Goal: Obtain resource: Download file/media

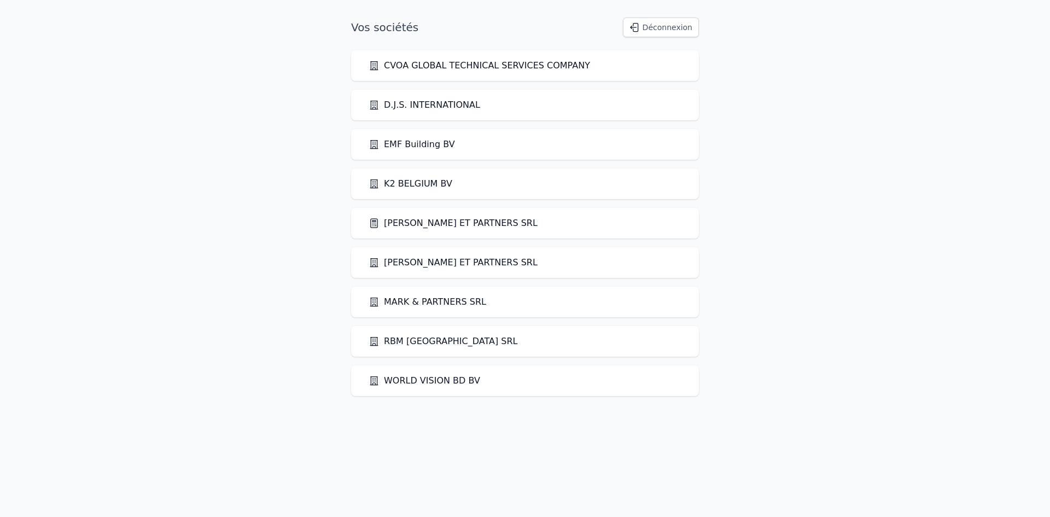
click at [437, 222] on link "[PERSON_NAME] ET PARTNERS SRL" at bounding box center [453, 223] width 169 height 13
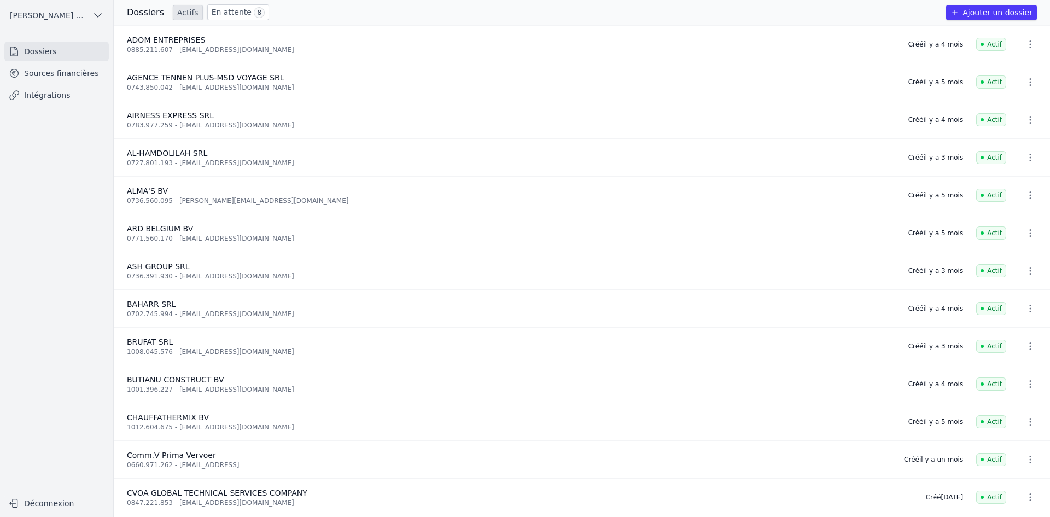
click at [63, 77] on link "Sources financières" at bounding box center [56, 73] width 104 height 20
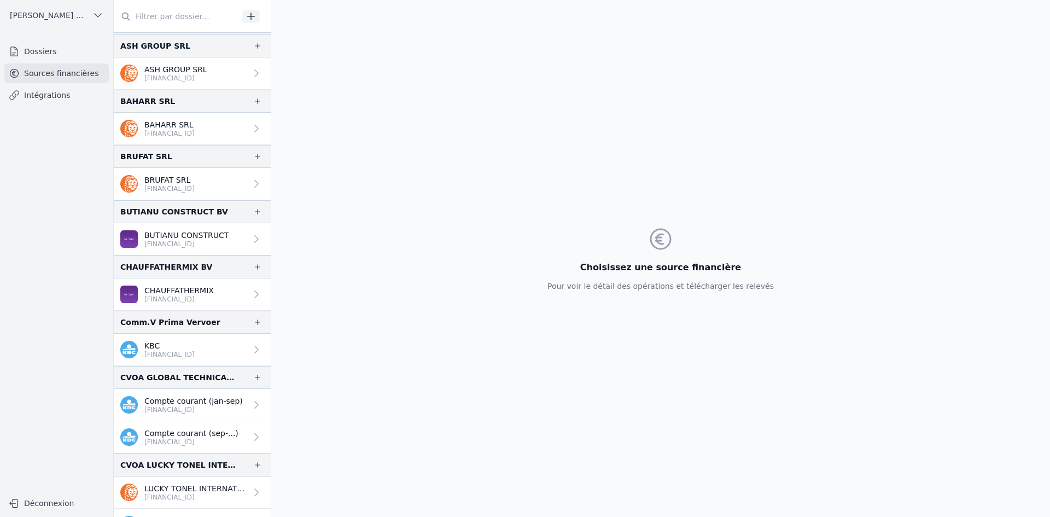
scroll to position [273, 0]
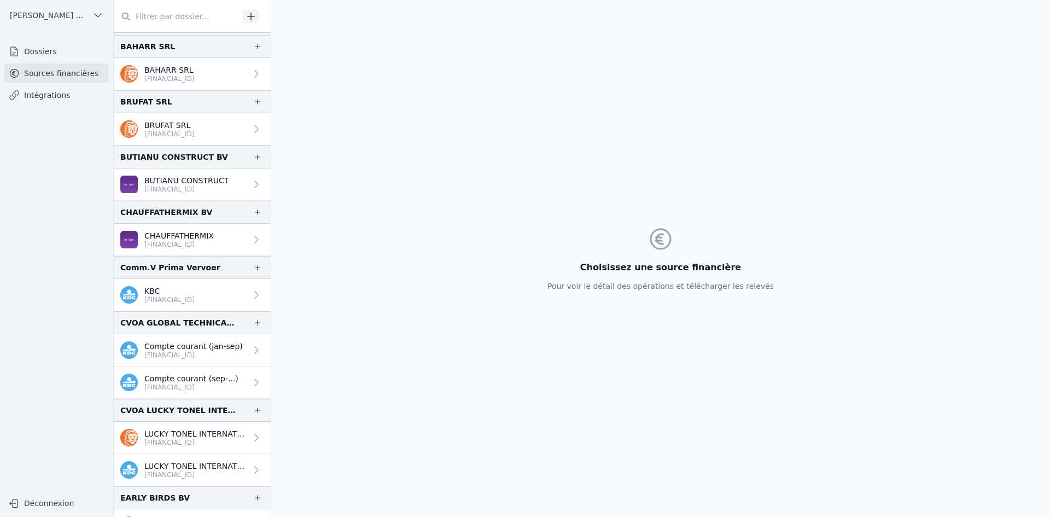
click at [205, 445] on p "[FINANCIAL_ID]" at bounding box center [195, 442] width 102 height 9
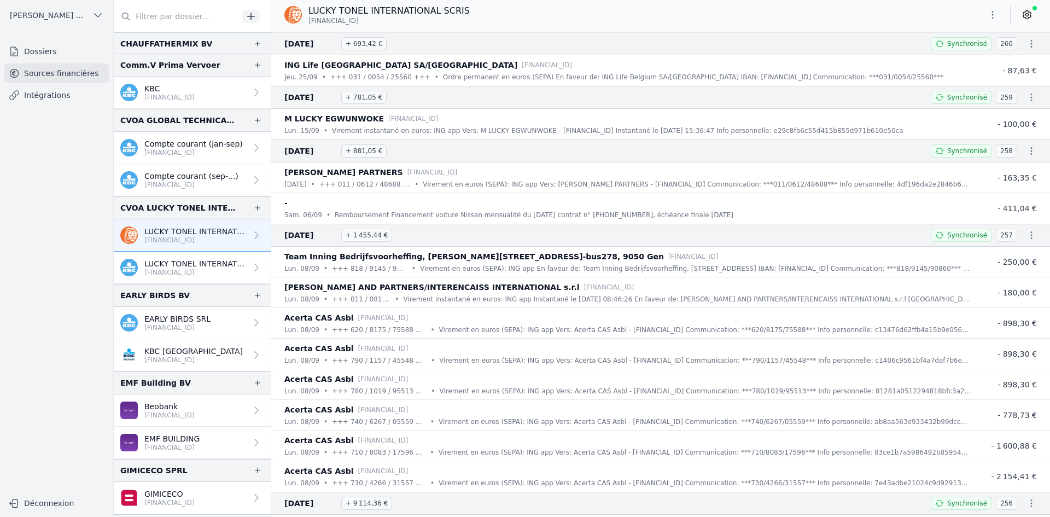
scroll to position [492, 0]
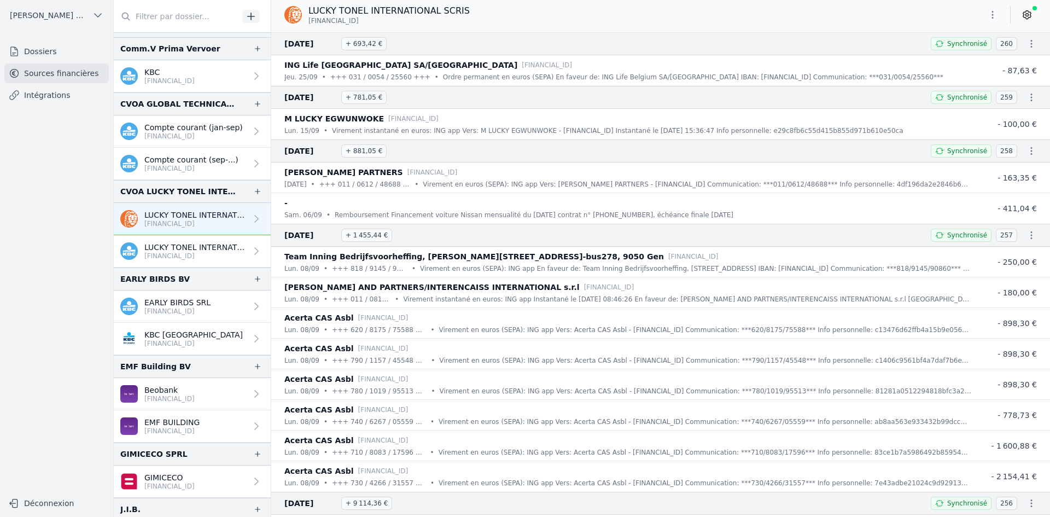
click at [178, 395] on p "[FINANCIAL_ID]" at bounding box center [169, 398] width 50 height 9
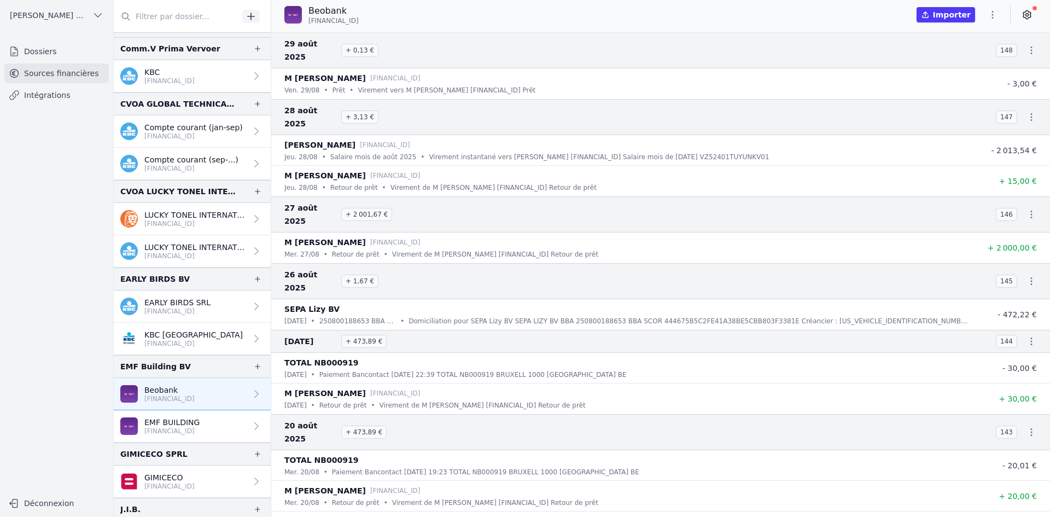
click at [232, 430] on link "EMF BUILDING [FINANCIAL_ID]" at bounding box center [192, 426] width 157 height 32
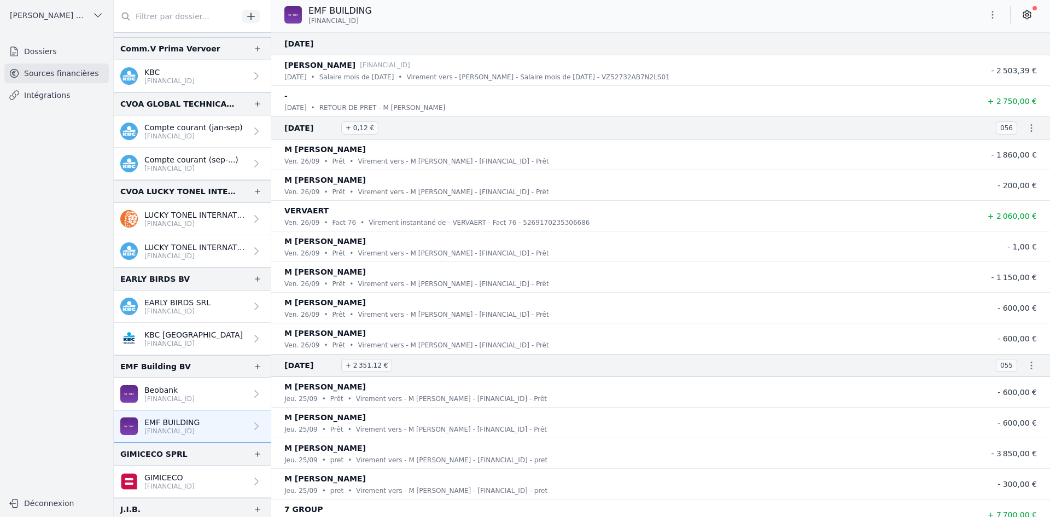
click at [220, 400] on link "Beobank [FINANCIAL_ID]" at bounding box center [192, 394] width 157 height 32
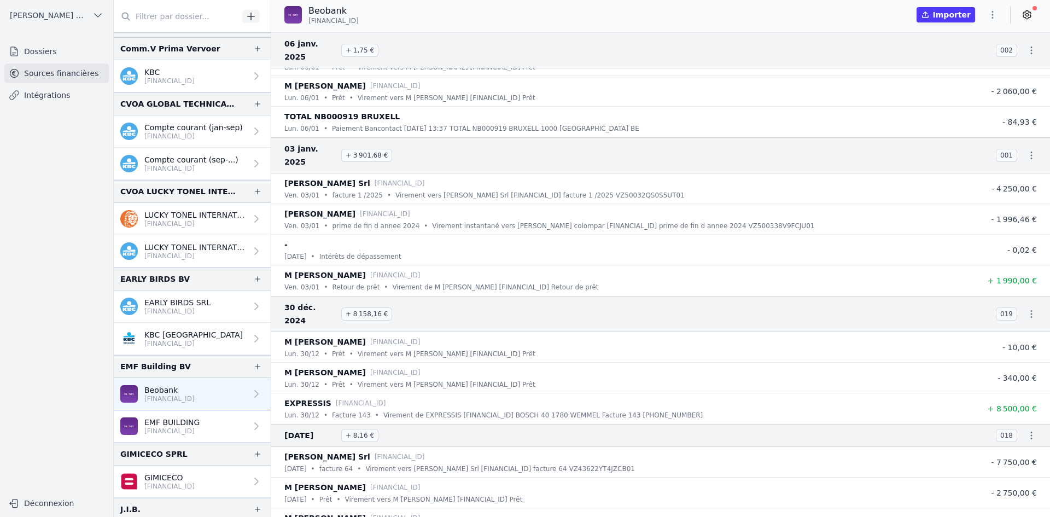
scroll to position [18957, 0]
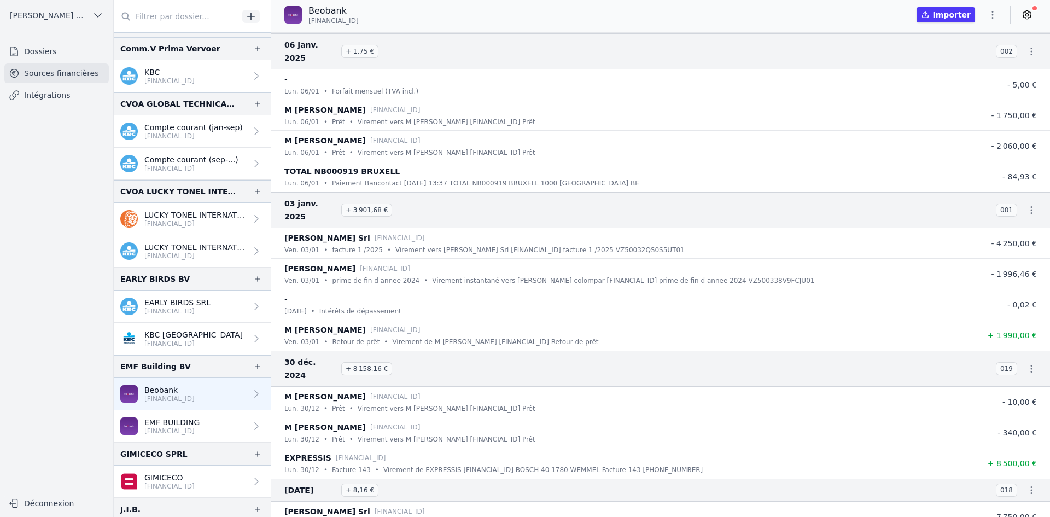
click at [207, 421] on link "EMF BUILDING [FINANCIAL_ID]" at bounding box center [192, 426] width 157 height 32
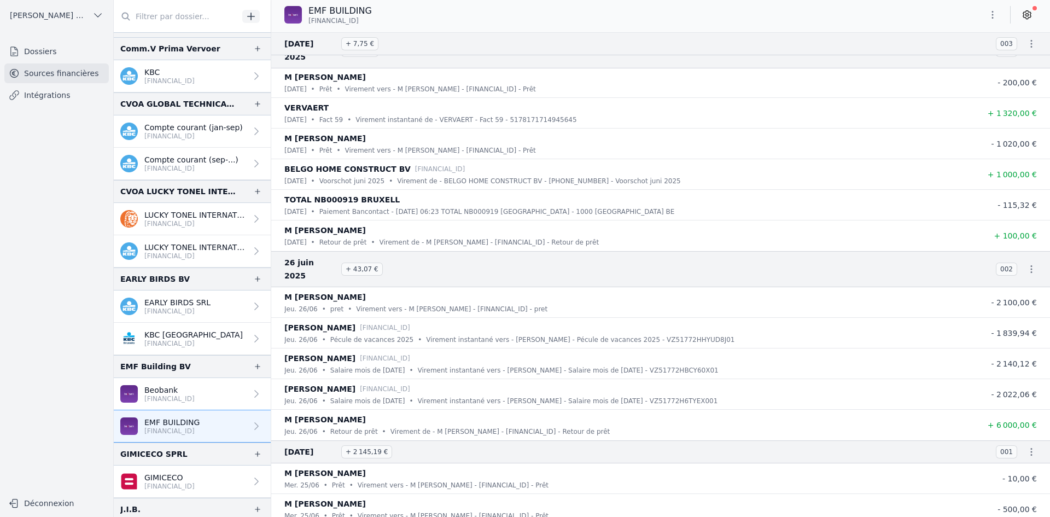
scroll to position [6545, 0]
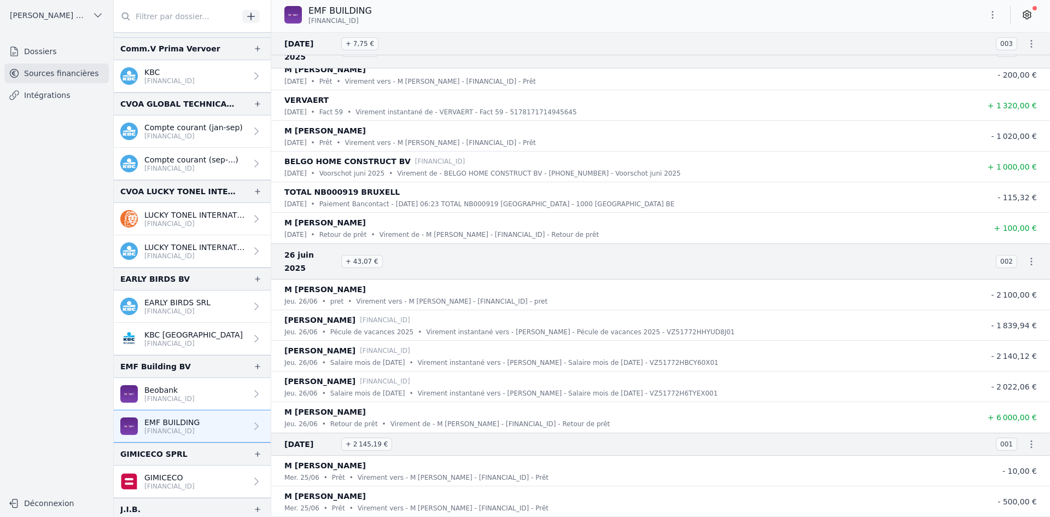
click at [195, 392] on p "Beobank" at bounding box center [169, 390] width 50 height 11
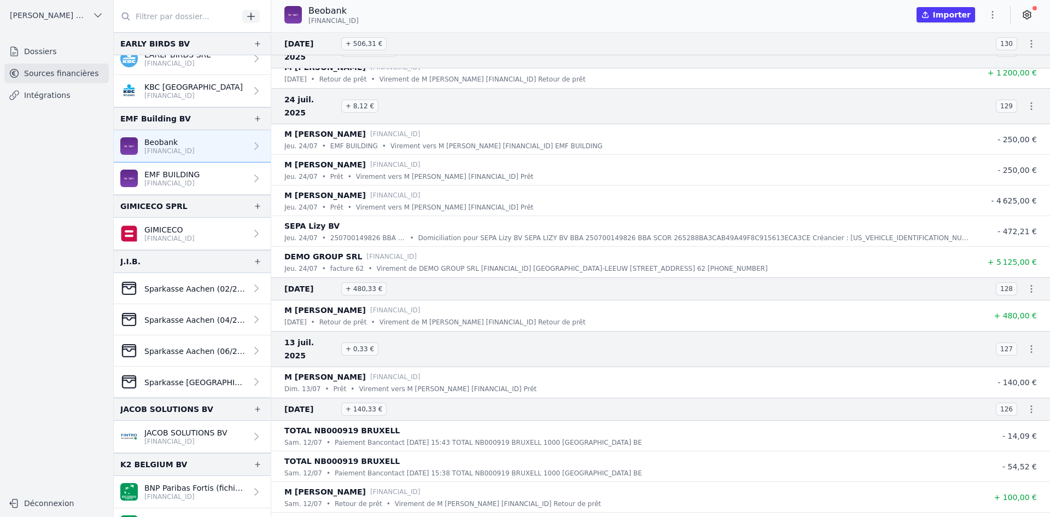
scroll to position [766, 0]
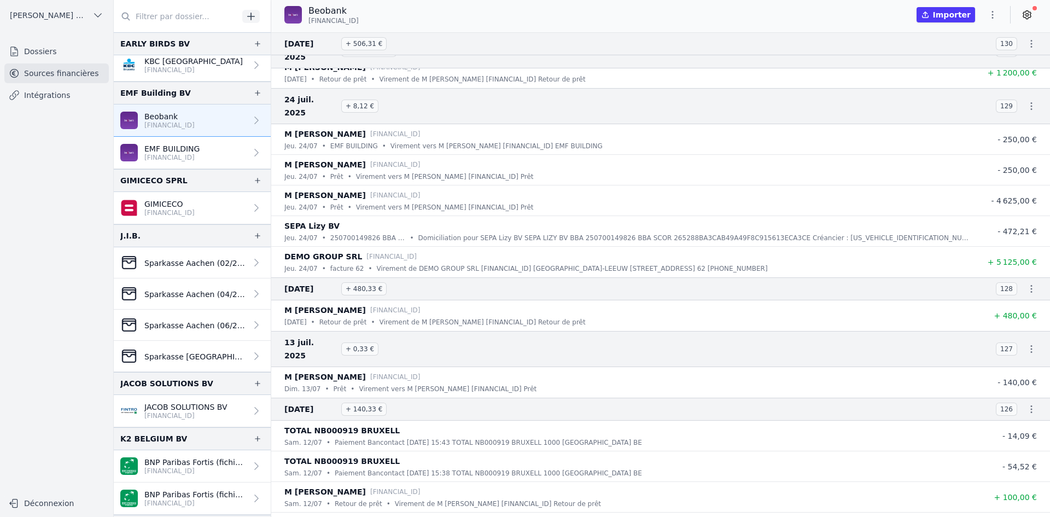
click at [183, 415] on p "[FINANCIAL_ID]" at bounding box center [185, 415] width 83 height 9
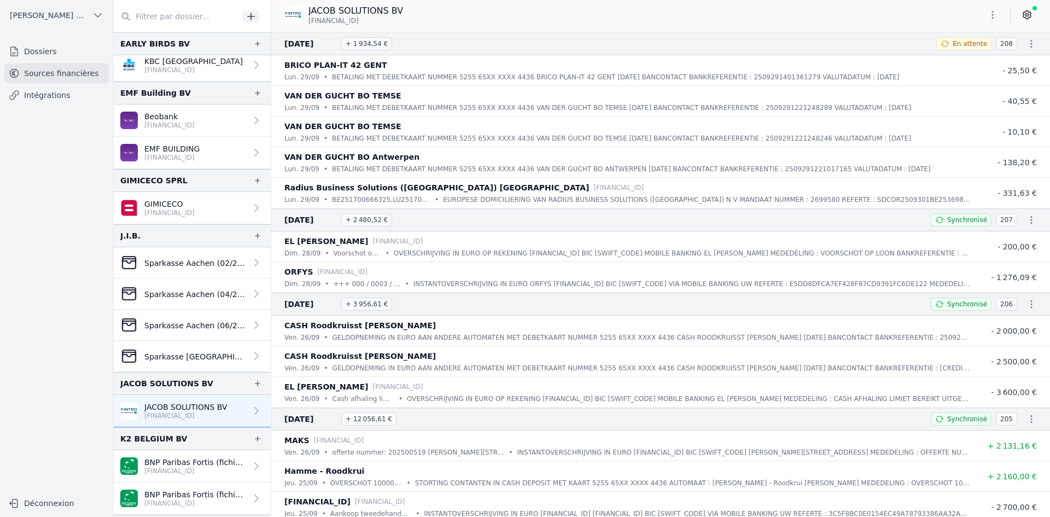
click at [193, 143] on link "EMF BUILDING [FINANCIAL_ID]" at bounding box center [192, 153] width 157 height 32
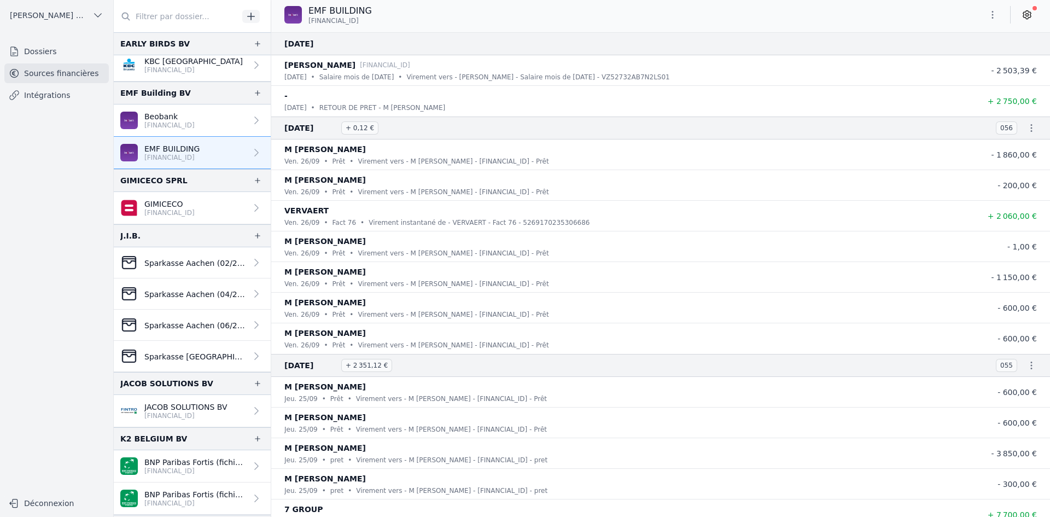
click at [211, 109] on link "Beobank [FINANCIAL_ID]" at bounding box center [192, 120] width 157 height 32
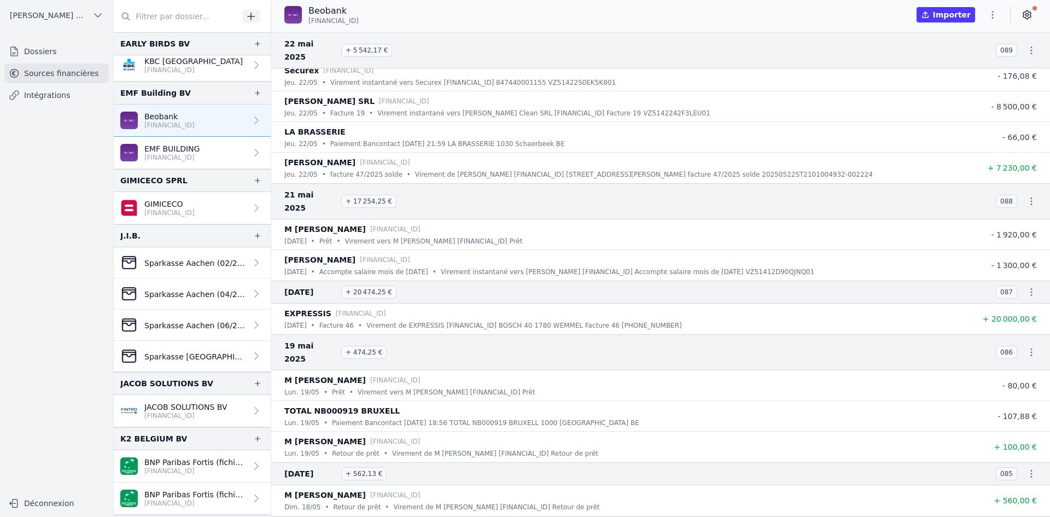
scroll to position [7330, 0]
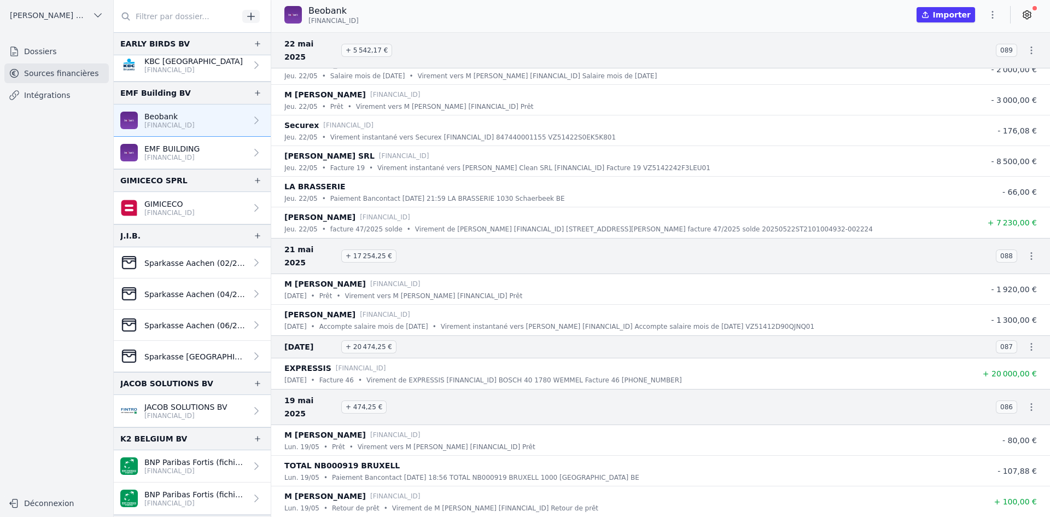
click at [173, 408] on p "JACOB SOLUTIONS BV" at bounding box center [185, 406] width 83 height 11
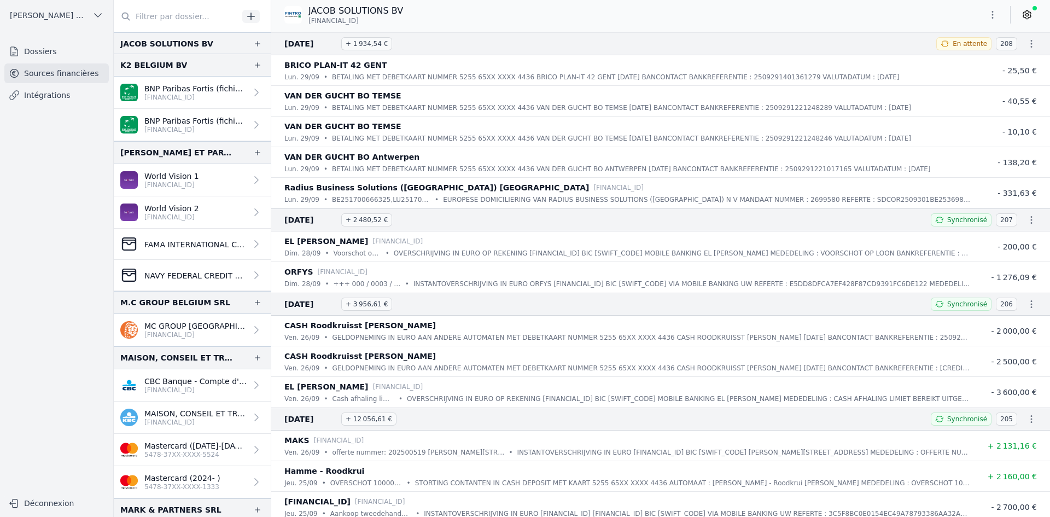
scroll to position [1149, 0]
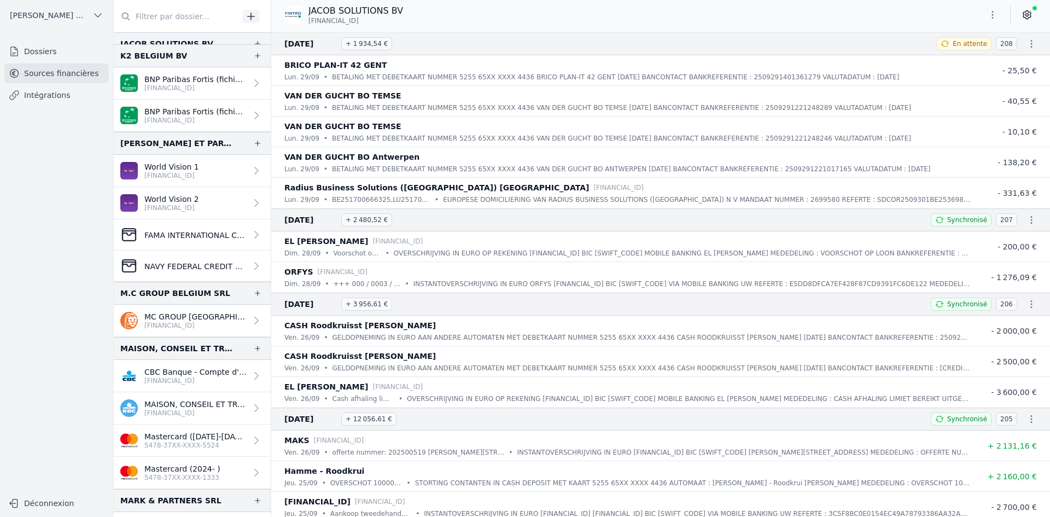
click at [194, 317] on p "MC GROUP [GEOGRAPHIC_DATA] SRL" at bounding box center [195, 316] width 102 height 11
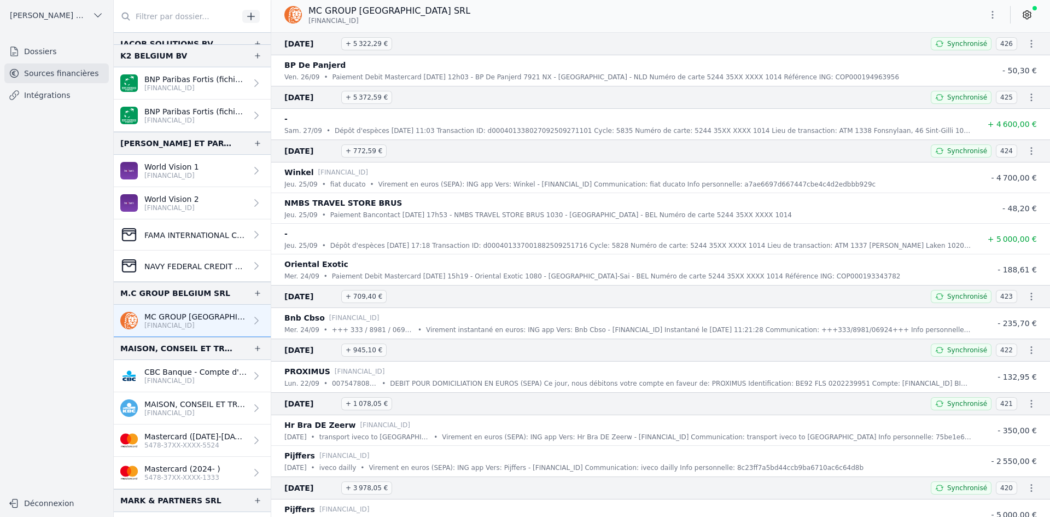
click at [989, 20] on button "button" at bounding box center [993, 15] width 22 height 18
click at [980, 58] on button "Exporter" at bounding box center [966, 58] width 79 height 20
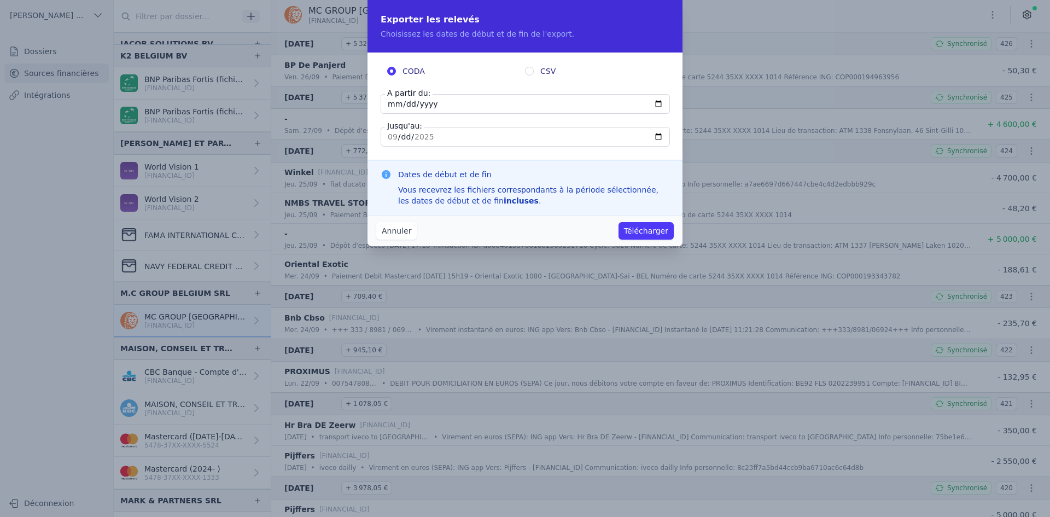
click at [397, 98] on input "[DATE]" at bounding box center [525, 104] width 289 height 20
type input "[DATE]"
click at [656, 236] on button "Télécharger" at bounding box center [646, 231] width 55 height 18
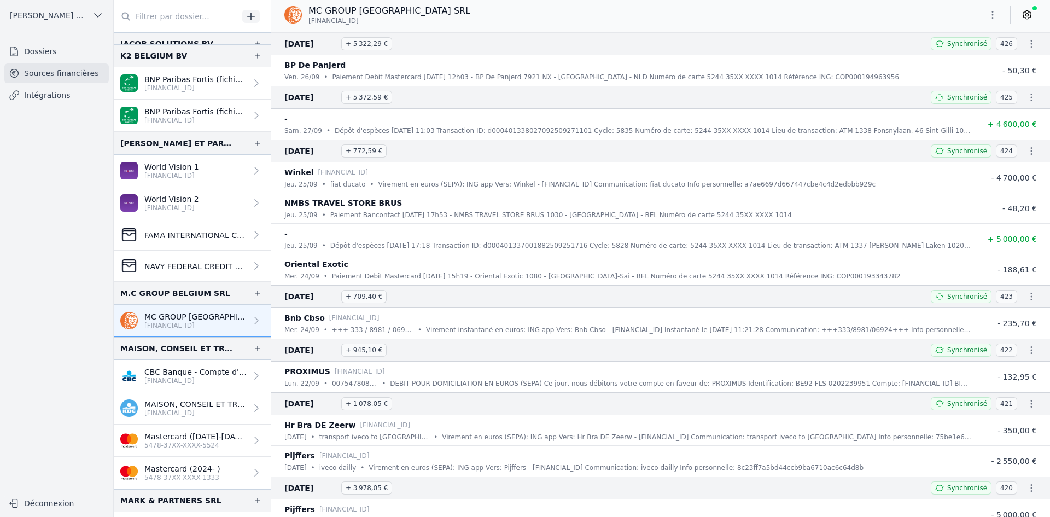
click at [166, 417] on link "MAISON, CONSEIL ET TRAVAUX SRL [FINANCIAL_ID]" at bounding box center [192, 408] width 157 height 32
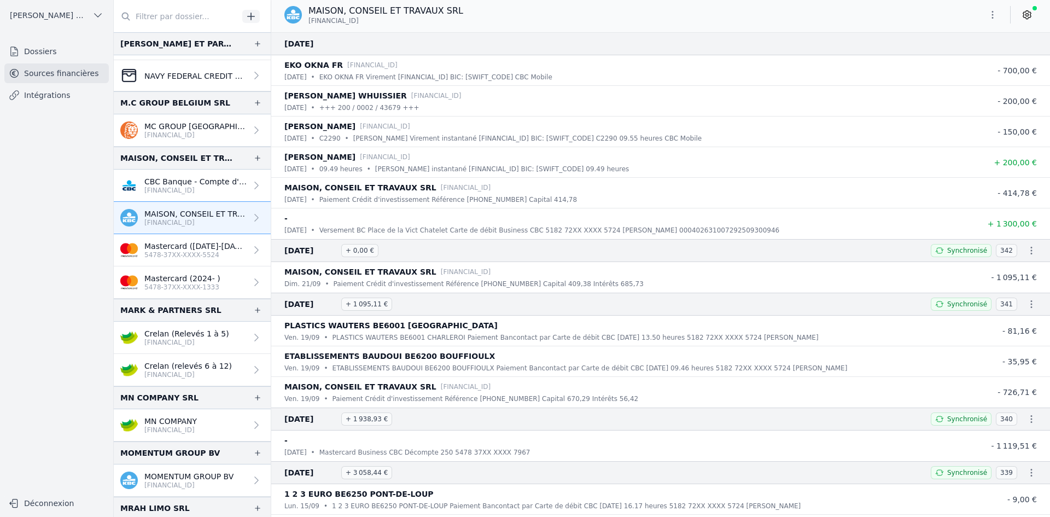
scroll to position [1367, 0]
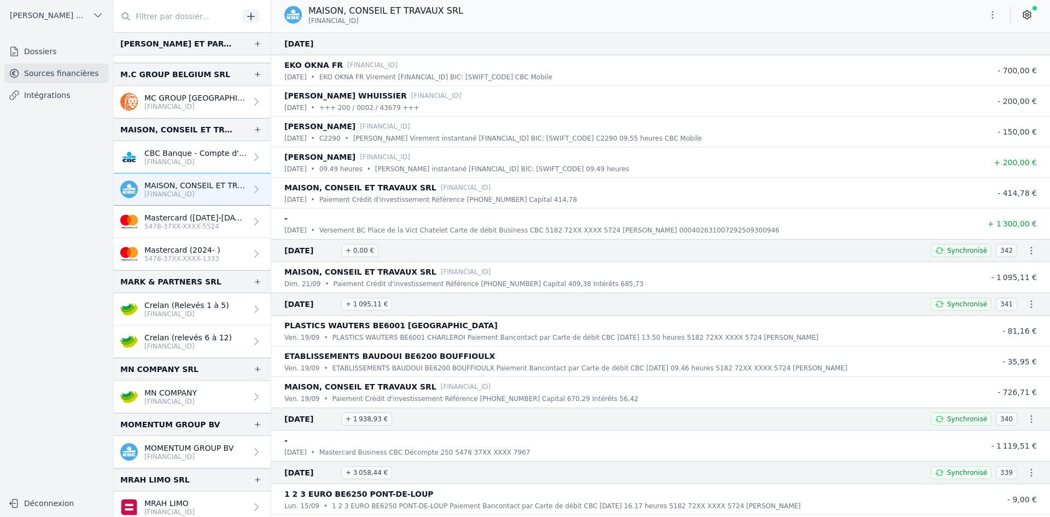
click at [182, 410] on link "MN COMPANY [FINANCIAL_ID]" at bounding box center [192, 397] width 157 height 32
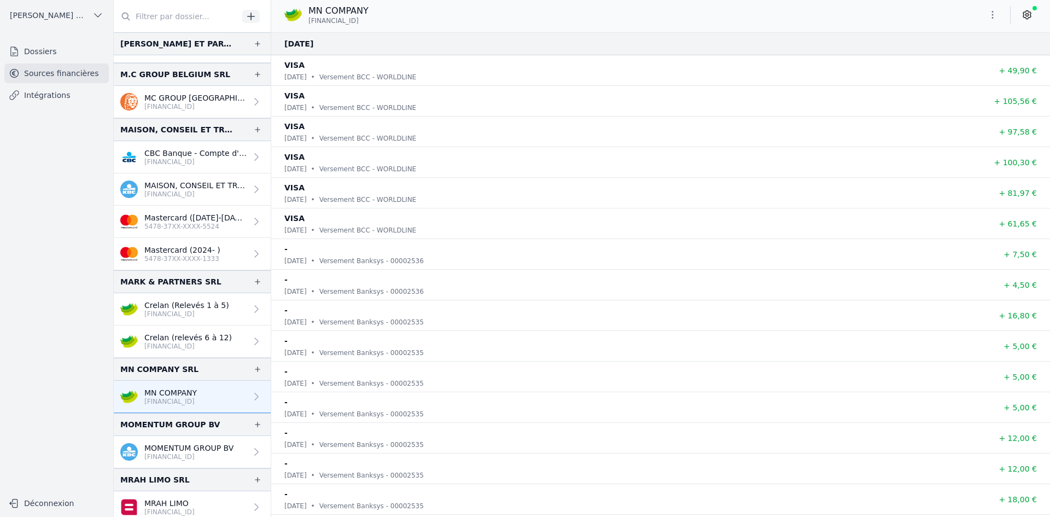
click at [994, 18] on icon "button" at bounding box center [992, 14] width 11 height 11
click at [947, 54] on button "Exporter" at bounding box center [966, 58] width 79 height 20
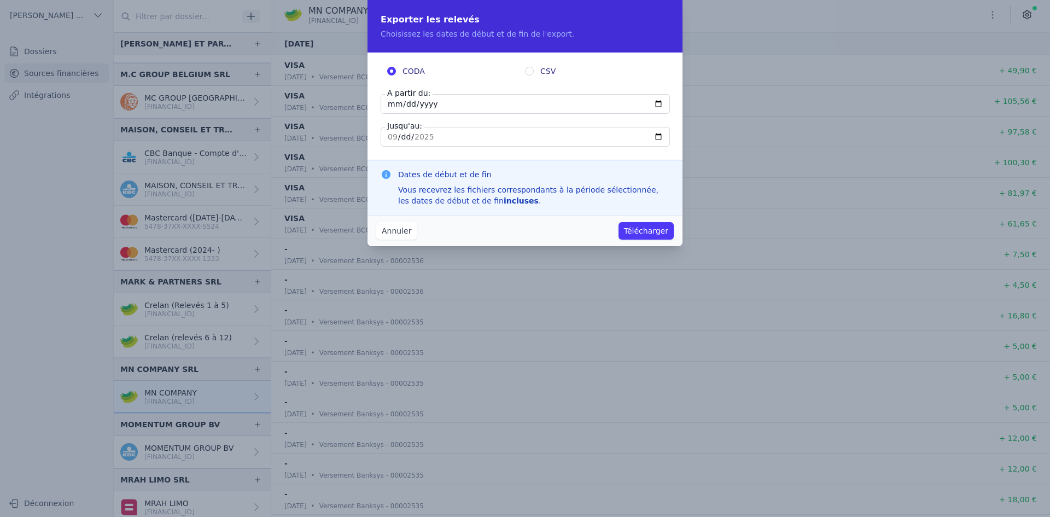
click at [388, 104] on input "[DATE]" at bounding box center [525, 104] width 289 height 20
type input "[DATE]"
click at [619, 222] on button "Télécharger" at bounding box center [646, 231] width 55 height 18
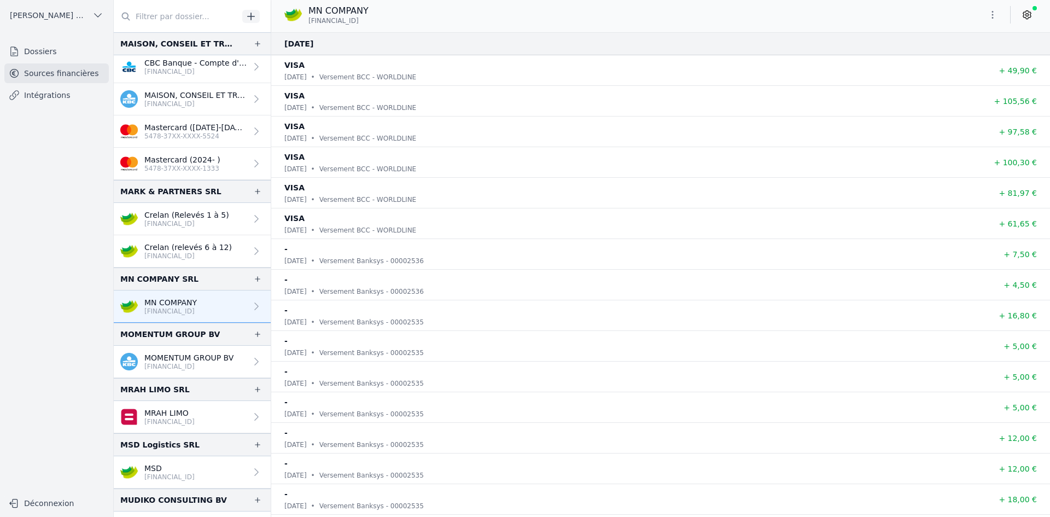
scroll to position [1477, 0]
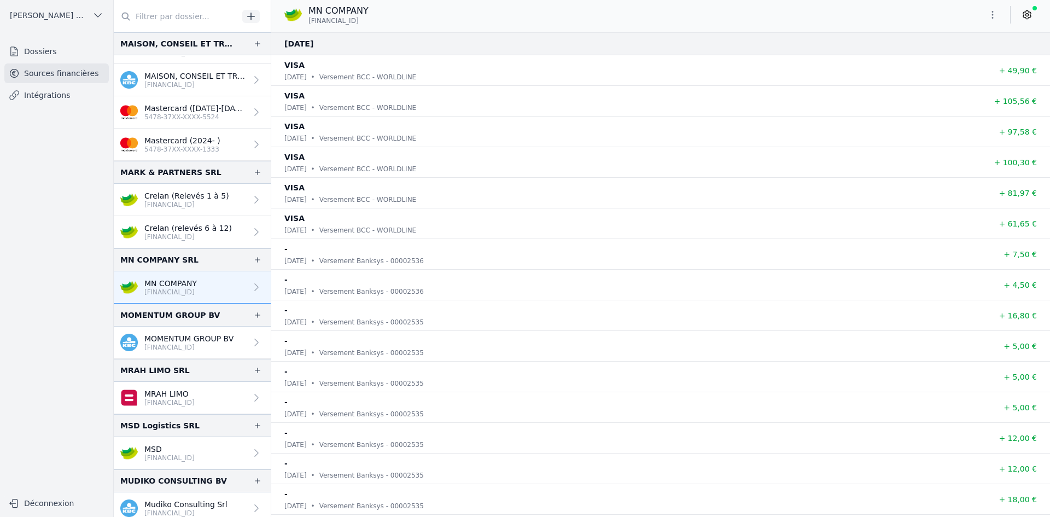
click at [182, 343] on p "[FINANCIAL_ID]" at bounding box center [188, 347] width 89 height 9
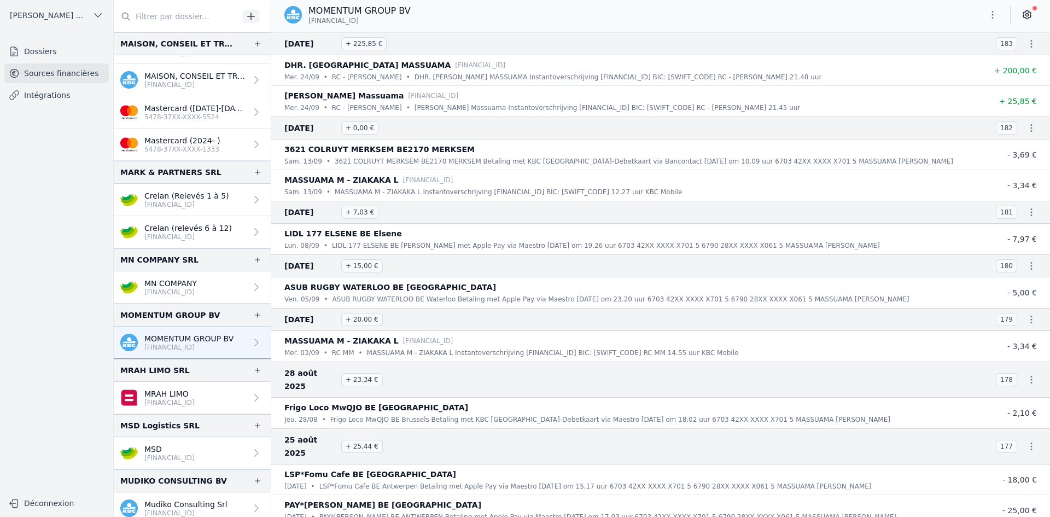
click at [152, 409] on link "MRAH LIMO [FINANCIAL_ID]" at bounding box center [192, 398] width 157 height 32
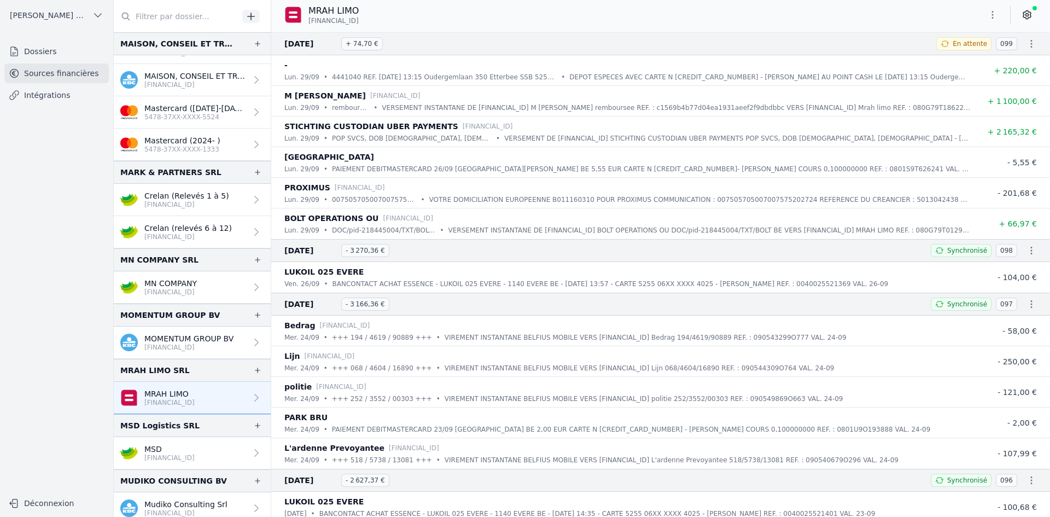
click at [992, 10] on icon "button" at bounding box center [992, 14] width 11 height 11
click at [962, 56] on button "Exporter" at bounding box center [966, 58] width 79 height 20
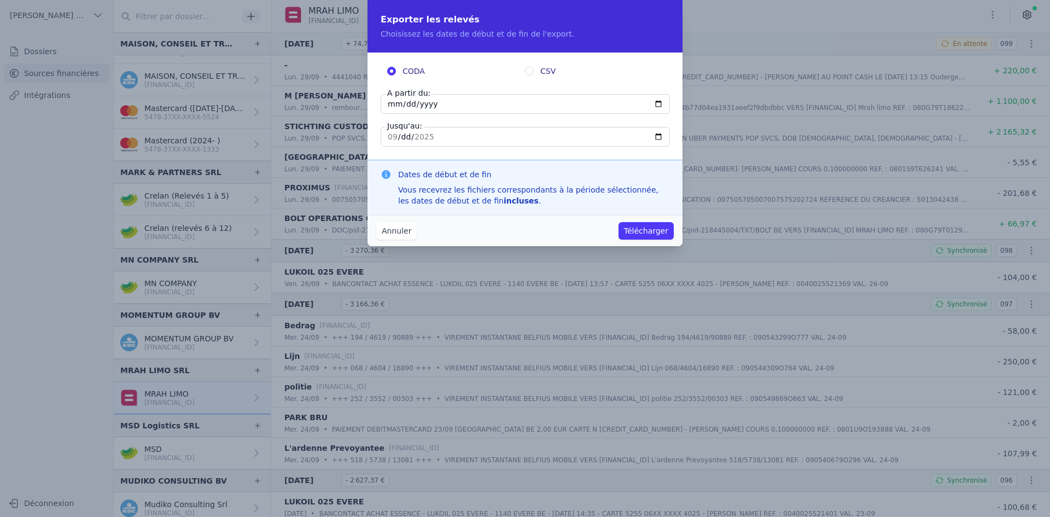
click at [393, 105] on input "[DATE]" at bounding box center [525, 104] width 289 height 20
type input "[DATE]"
click at [619, 222] on button "Télécharger" at bounding box center [646, 231] width 55 height 18
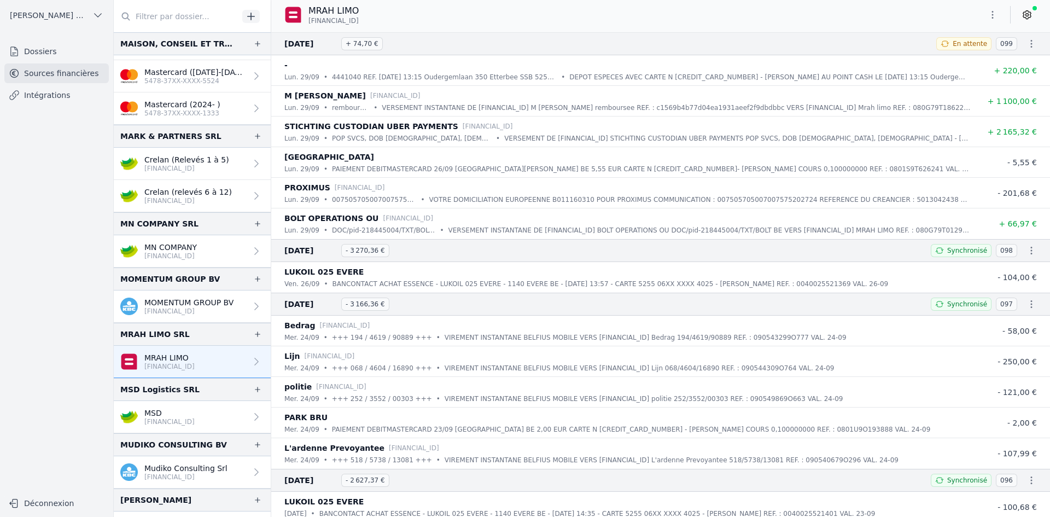
scroll to position [1532, 0]
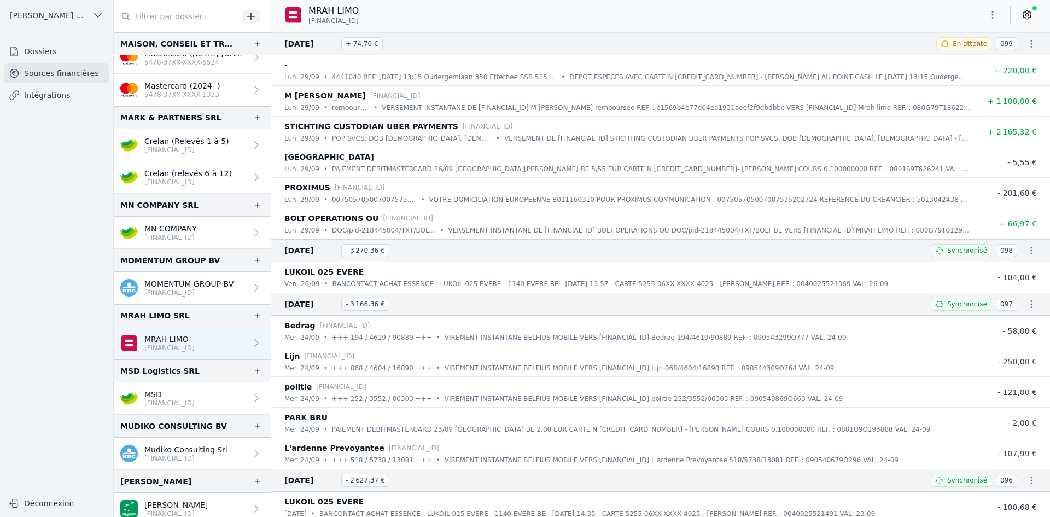
click at [212, 409] on link "MSD [FINANCIAL_ID]" at bounding box center [192, 398] width 157 height 32
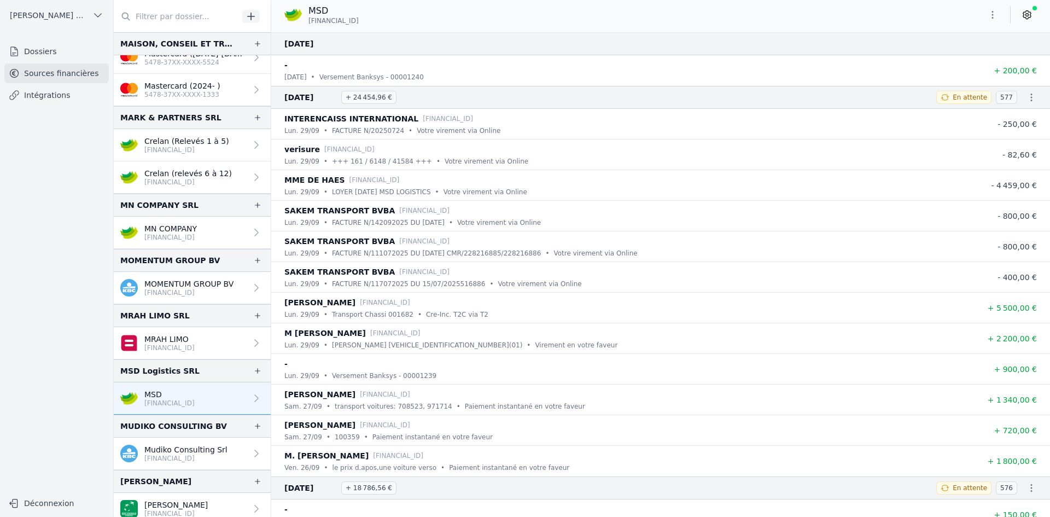
click at [986, 16] on button "button" at bounding box center [993, 15] width 22 height 18
click at [964, 65] on button "Exporter" at bounding box center [966, 58] width 79 height 20
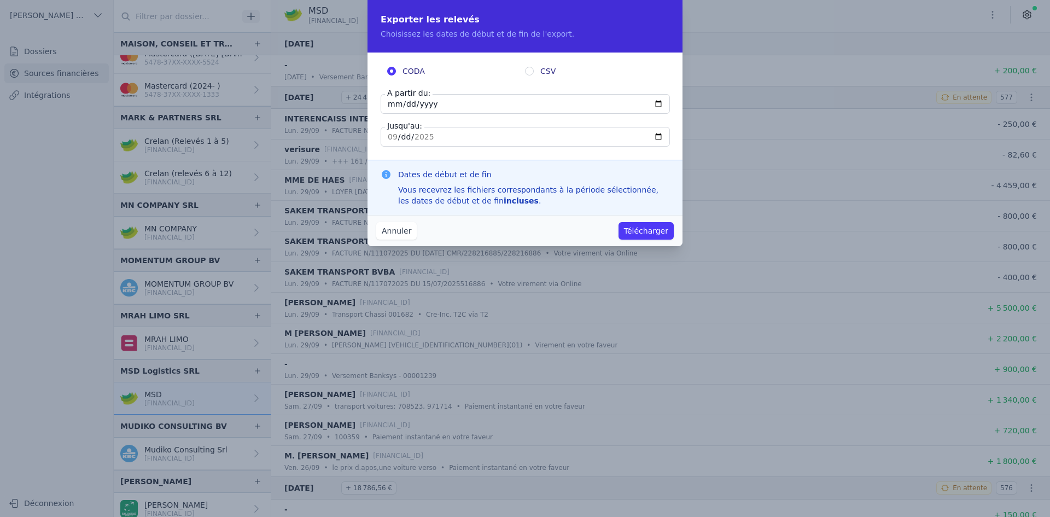
click at [395, 100] on input "[DATE]" at bounding box center [525, 104] width 289 height 20
type input "[DATE]"
click at [619, 222] on button "Télécharger" at bounding box center [646, 231] width 55 height 18
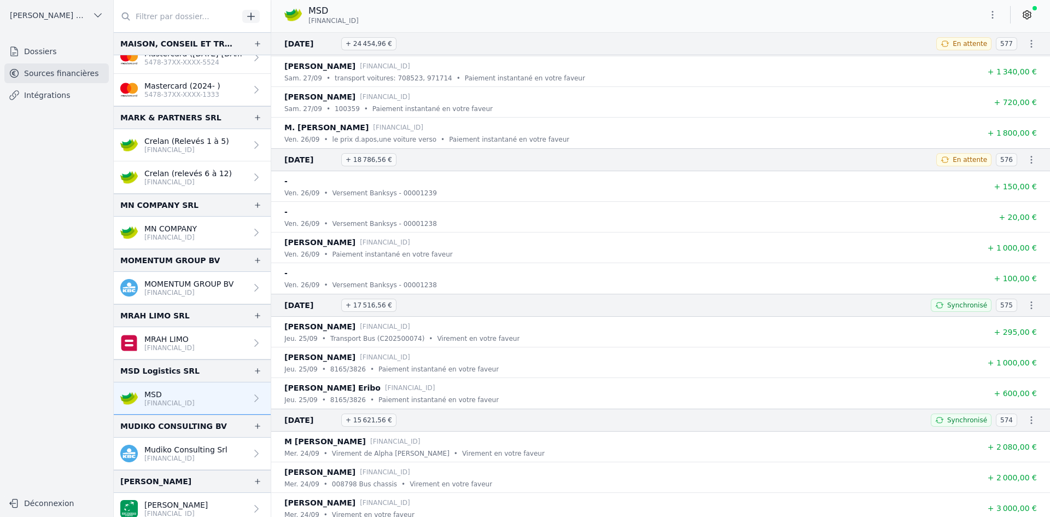
scroll to position [1586, 0]
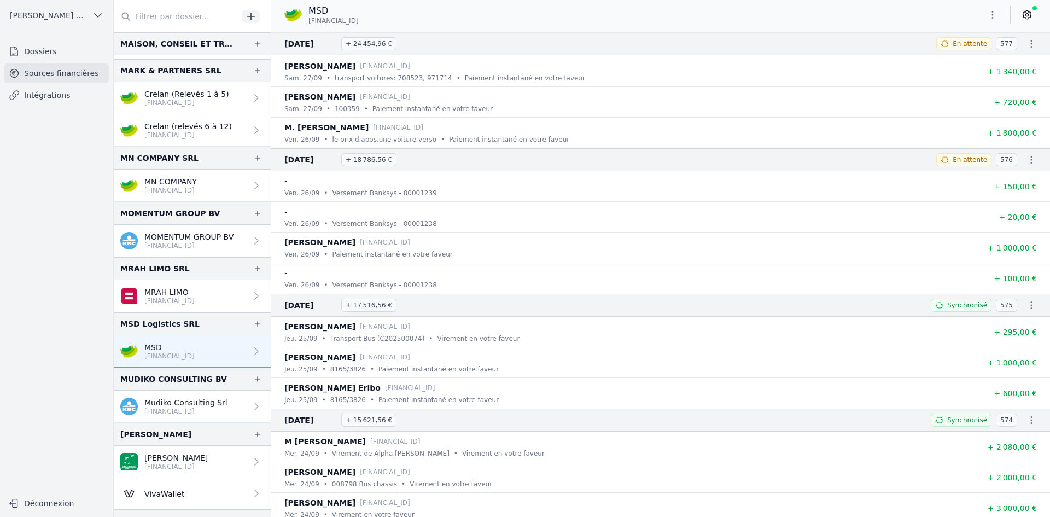
click at [167, 397] on link "Mudiko Consulting Srl [FINANCIAL_ID]" at bounding box center [192, 407] width 157 height 32
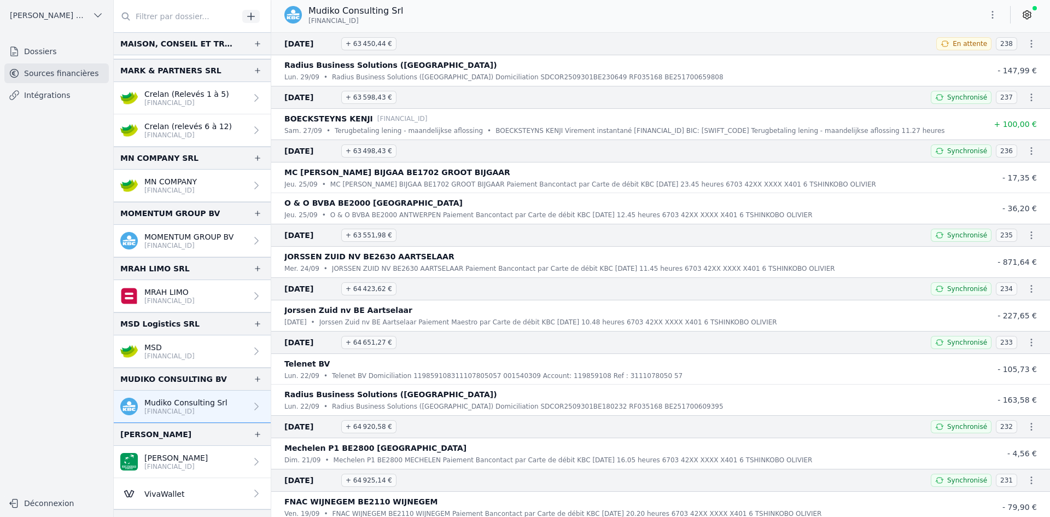
click at [1000, 19] on button "button" at bounding box center [993, 15] width 22 height 18
click at [963, 59] on button "Exporter" at bounding box center [966, 58] width 79 height 20
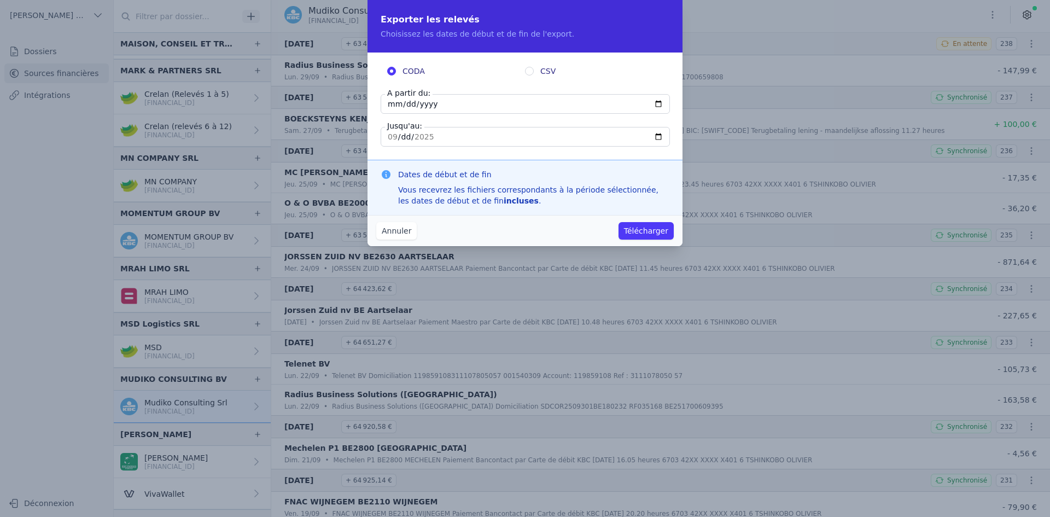
click at [401, 104] on input "[DATE]" at bounding box center [525, 104] width 289 height 20
click at [397, 105] on input "[DATE]" at bounding box center [525, 104] width 289 height 20
click at [391, 104] on input "[DATE]" at bounding box center [525, 104] width 289 height 20
type input "[DATE]"
click at [619, 222] on button "Télécharger" at bounding box center [646, 231] width 55 height 18
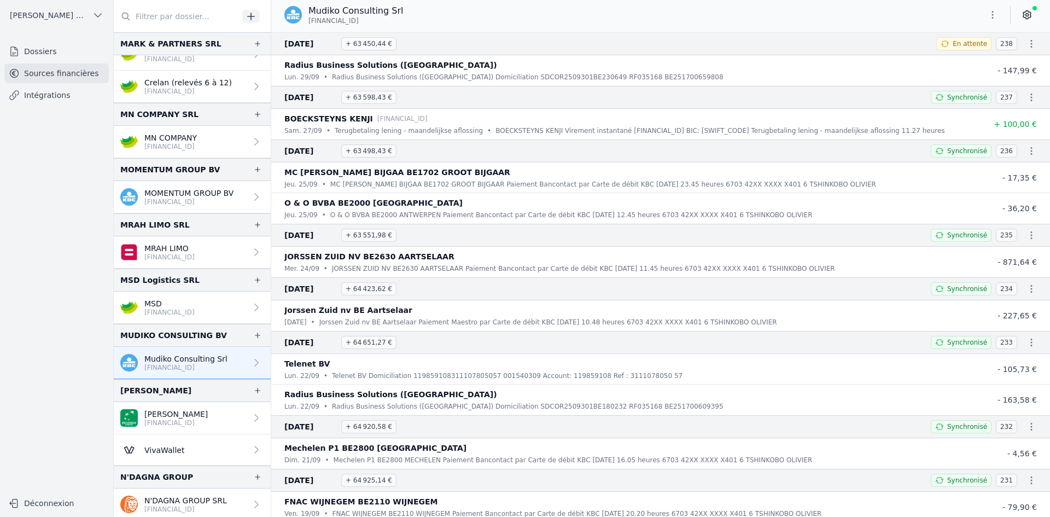
scroll to position [1696, 0]
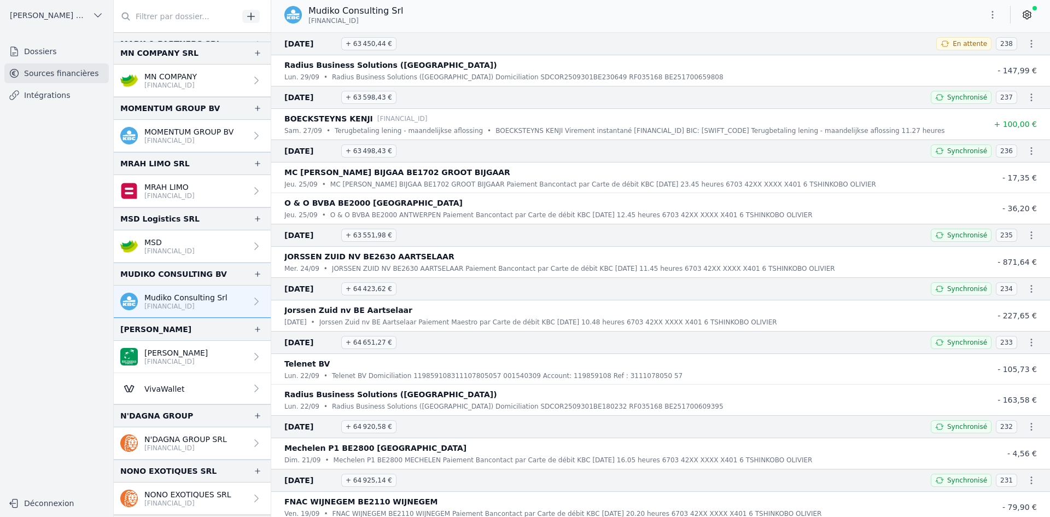
click at [148, 360] on p "[FINANCIAL_ID]" at bounding box center [175, 361] width 63 height 9
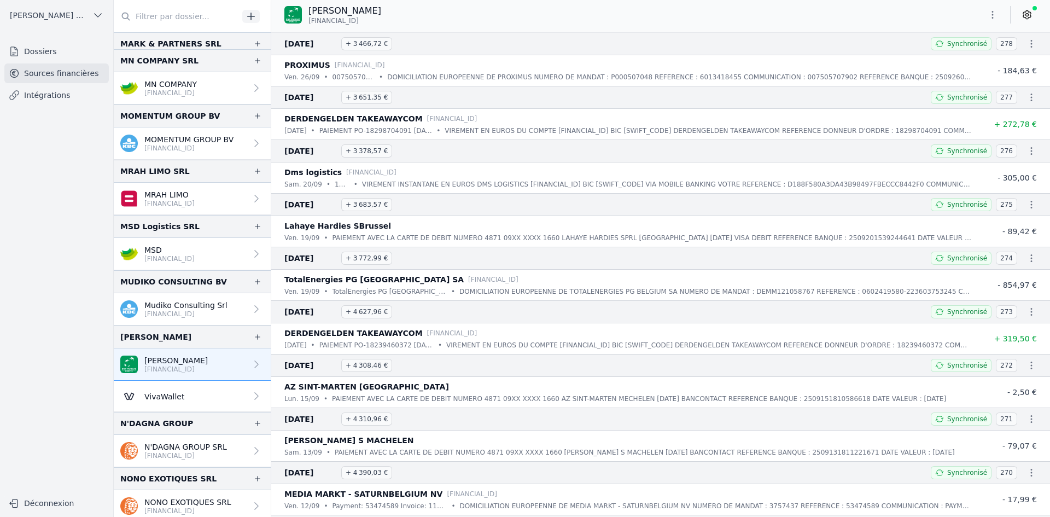
click at [993, 15] on icon "button" at bounding box center [993, 15] width 2 height 8
click at [945, 59] on button "Exporter" at bounding box center [966, 58] width 79 height 20
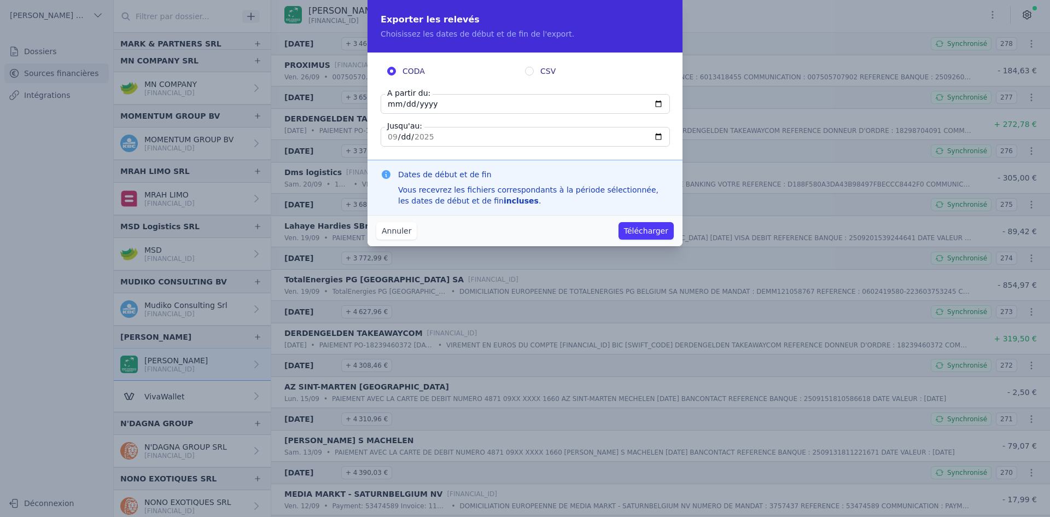
click at [390, 107] on input "[DATE]" at bounding box center [525, 104] width 289 height 20
type input "[DATE]"
click at [637, 227] on button "Télécharger" at bounding box center [646, 231] width 55 height 18
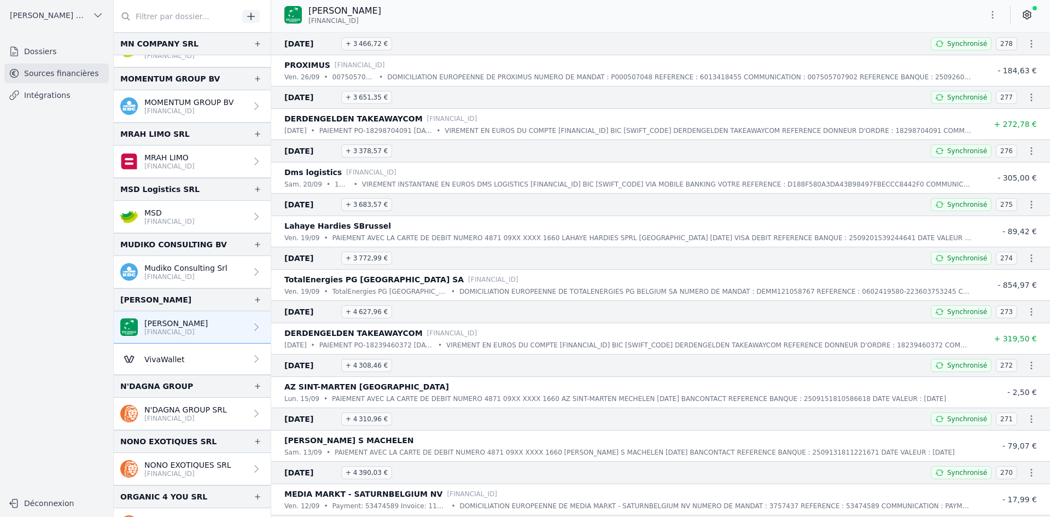
scroll to position [1750, 0]
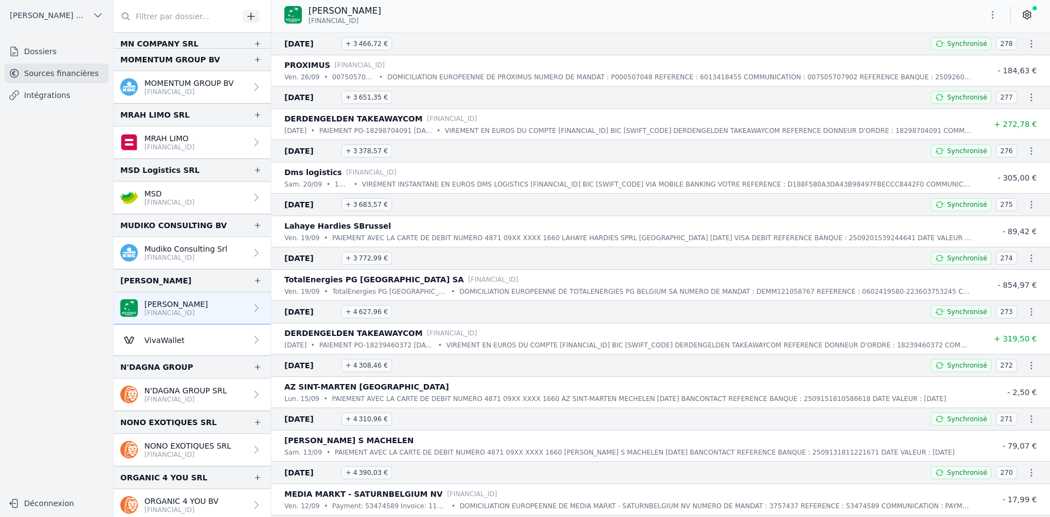
click at [173, 449] on p "NONO EXOTIQUES SRL" at bounding box center [187, 445] width 87 height 11
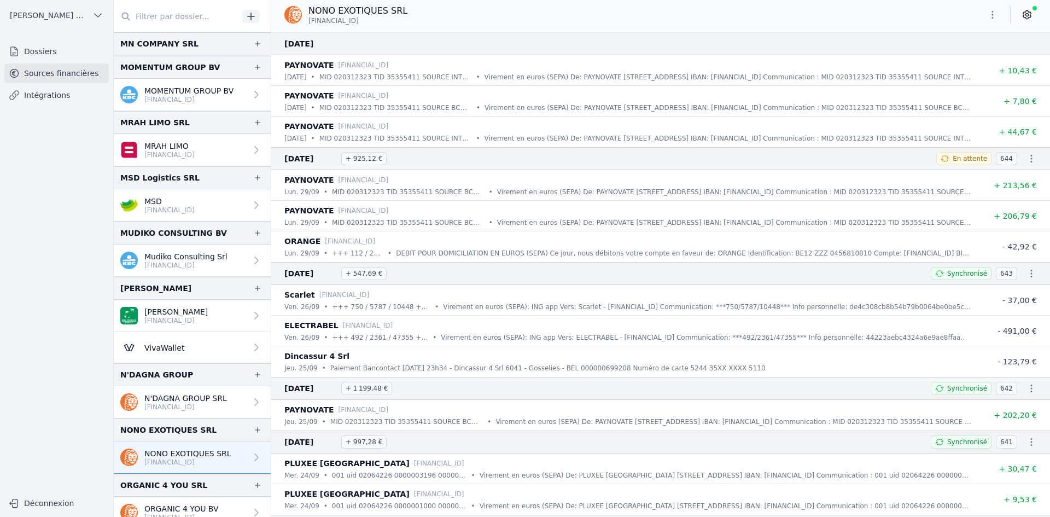
click at [990, 6] on button "button" at bounding box center [993, 15] width 22 height 18
drag, startPoint x: 973, startPoint y: 60, endPoint x: 970, endPoint y: 54, distance: 6.1
click at [971, 56] on button "Exporter" at bounding box center [966, 58] width 79 height 20
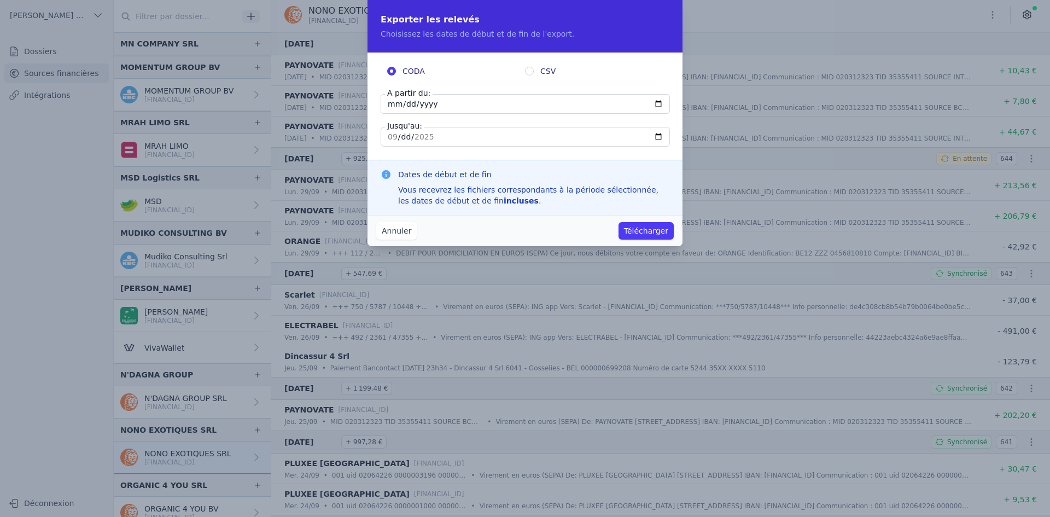
click at [397, 108] on input "[DATE]" at bounding box center [525, 104] width 289 height 20
type input "[DATE]"
click at [658, 227] on button "Télécharger" at bounding box center [646, 231] width 55 height 18
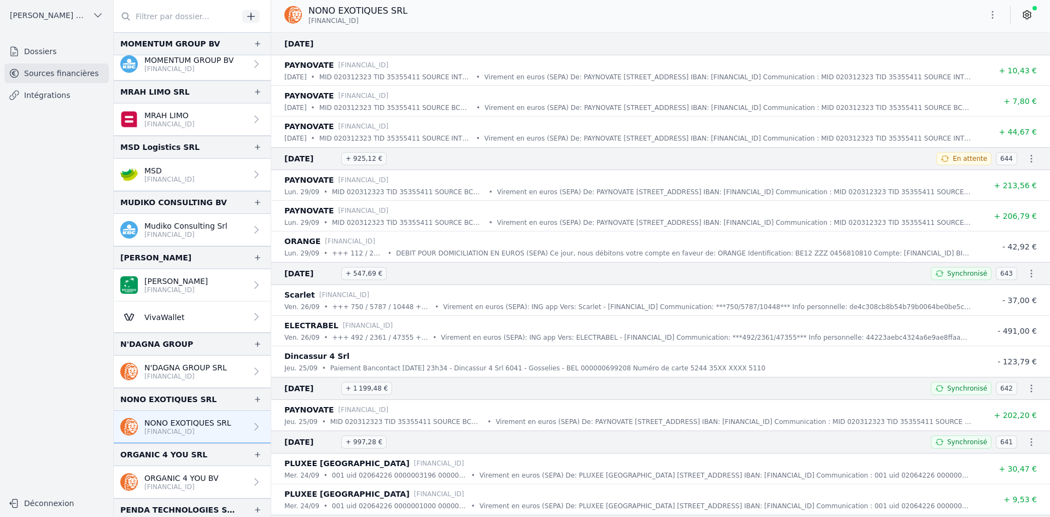
scroll to position [1805, 0]
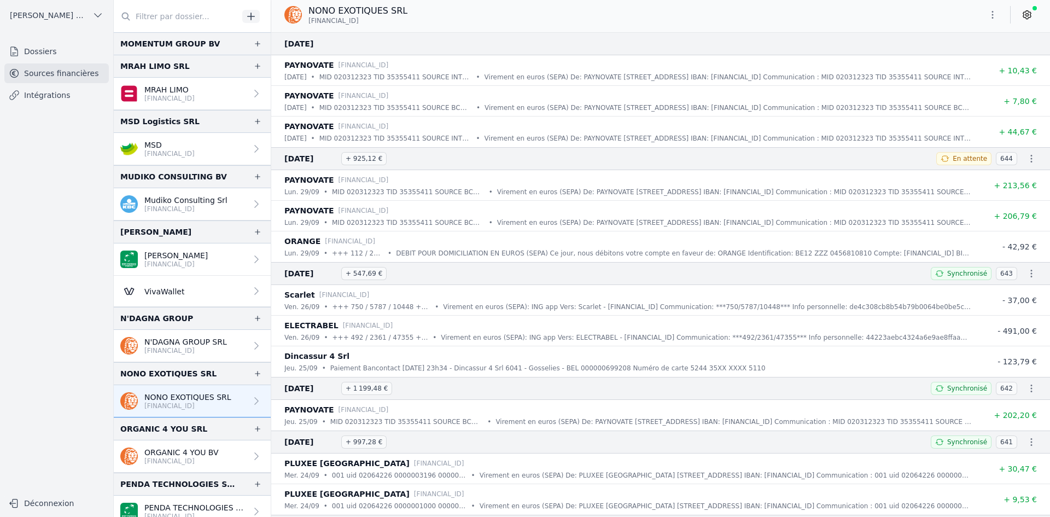
drag, startPoint x: 162, startPoint y: 455, endPoint x: 194, endPoint y: 449, distance: 31.8
click at [162, 455] on p "ORGANIC 4 YOU BV" at bounding box center [181, 452] width 74 height 11
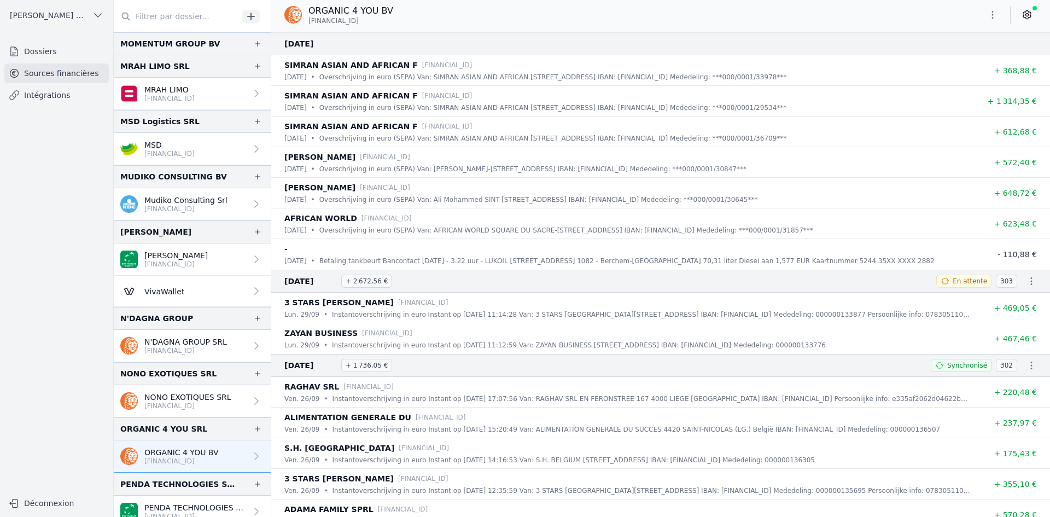
click at [998, 18] on button "button" at bounding box center [993, 15] width 22 height 18
click at [953, 55] on button "Exporter" at bounding box center [966, 58] width 79 height 20
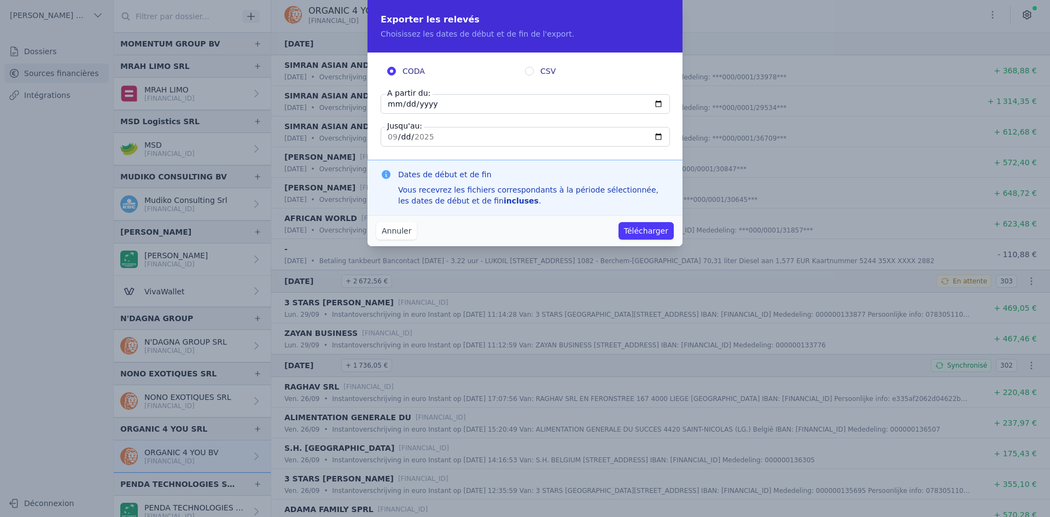
click at [392, 109] on input "[DATE]" at bounding box center [525, 104] width 289 height 20
type input "[DATE]"
click at [619, 222] on button "Télécharger" at bounding box center [646, 231] width 55 height 18
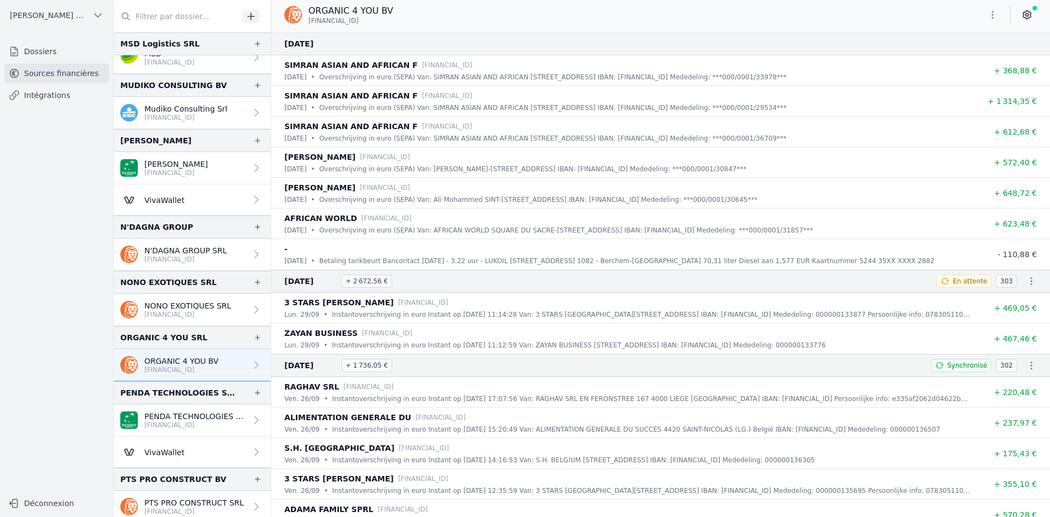
scroll to position [1914, 0]
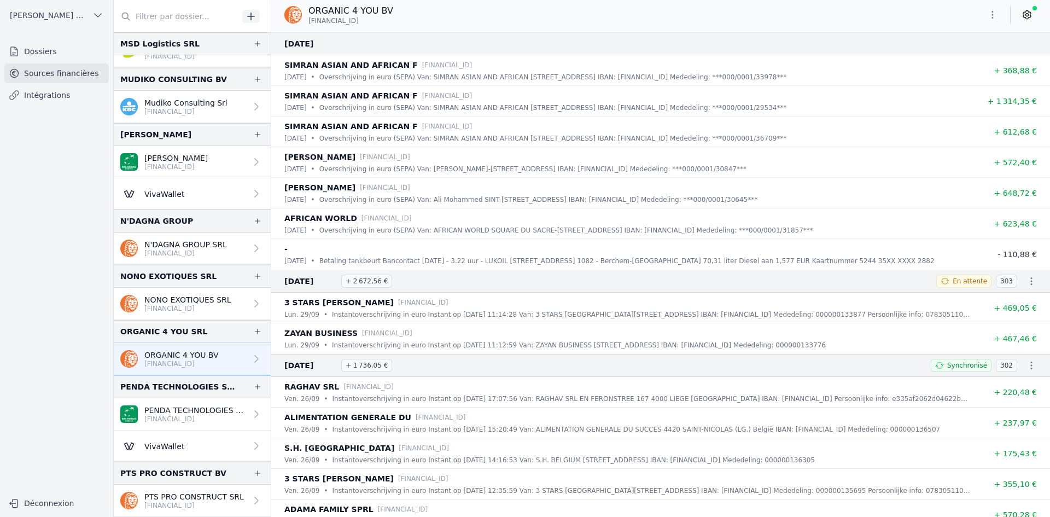
click at [203, 411] on p "PENDA TECHNOLOGIES SPRL" at bounding box center [195, 410] width 102 height 11
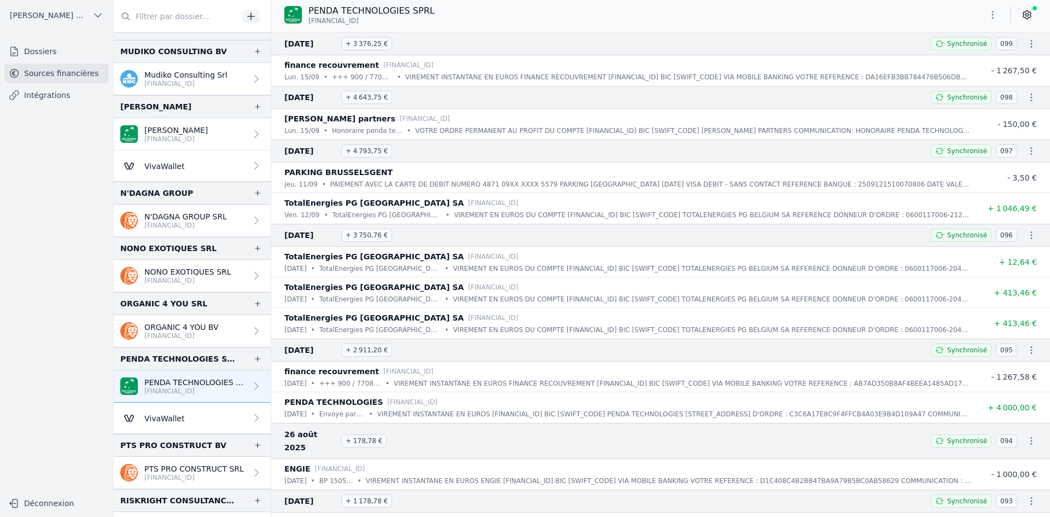
scroll to position [1969, 0]
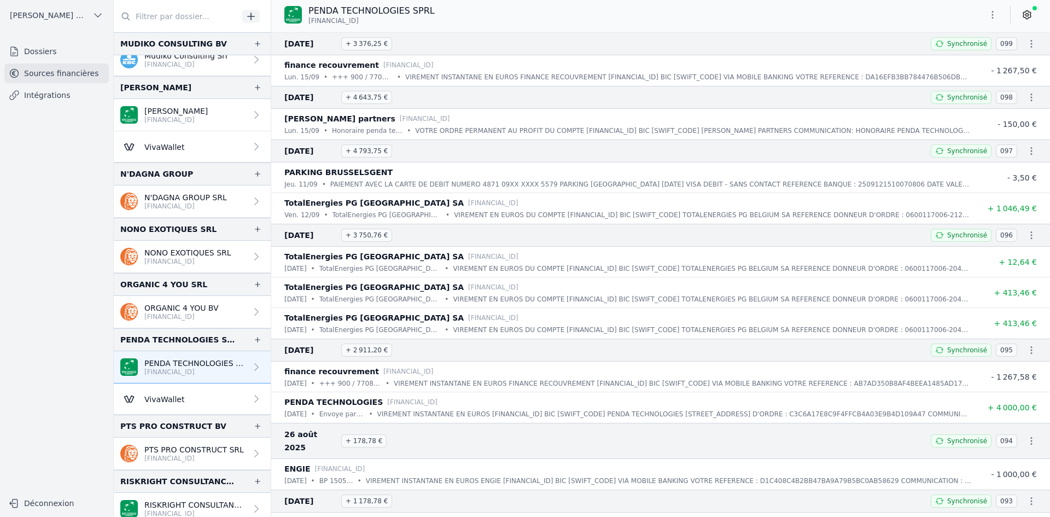
click at [177, 454] on p "[FINANCIAL_ID]" at bounding box center [194, 458] width 100 height 9
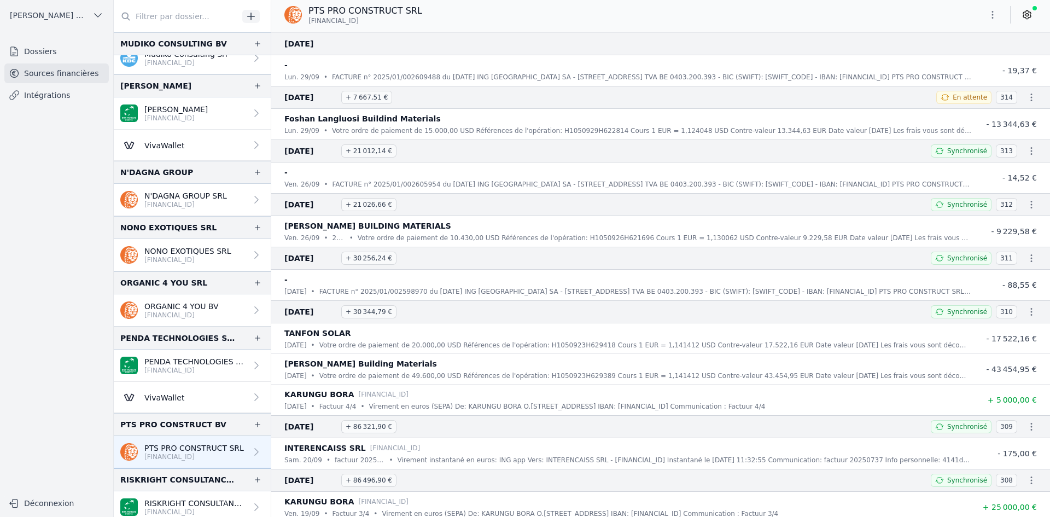
click at [985, 15] on button "button" at bounding box center [993, 15] width 22 height 18
click at [950, 60] on button "Exporter" at bounding box center [966, 58] width 79 height 20
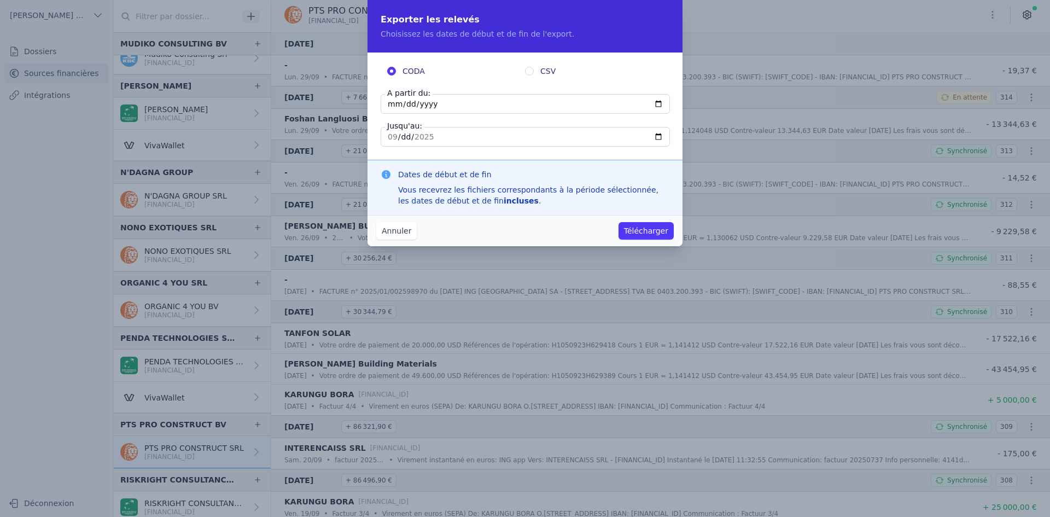
click at [391, 109] on input "[DATE]" at bounding box center [525, 104] width 289 height 20
type input "[DATE]"
click at [619, 222] on button "Télécharger" at bounding box center [646, 231] width 55 height 18
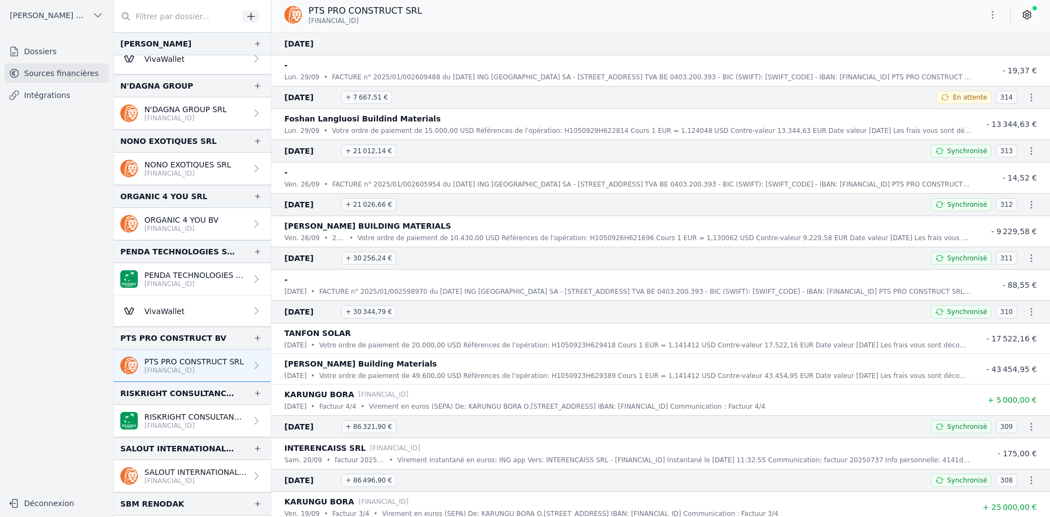
scroll to position [2079, 0]
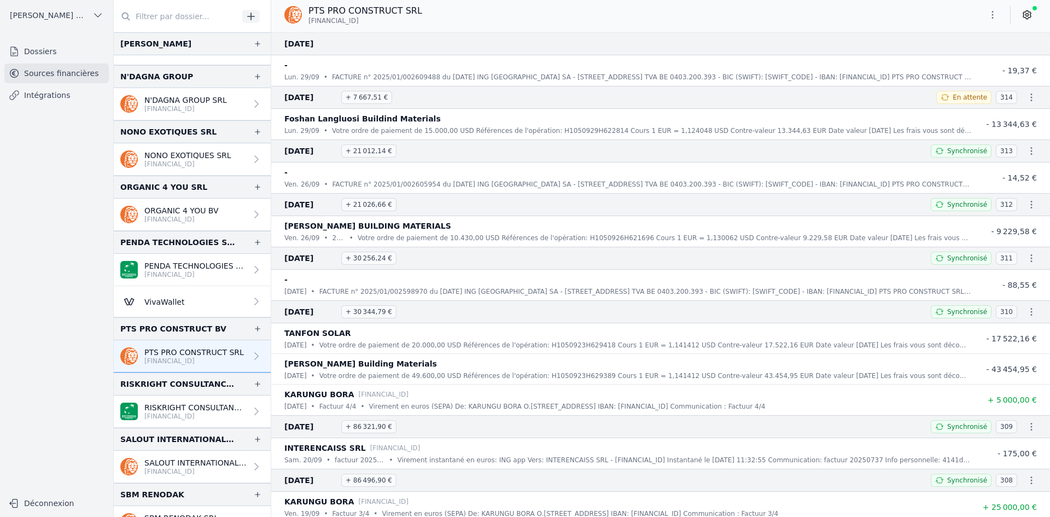
click at [176, 411] on p "RISKRIGHT CONSULTANCY BV" at bounding box center [195, 407] width 102 height 11
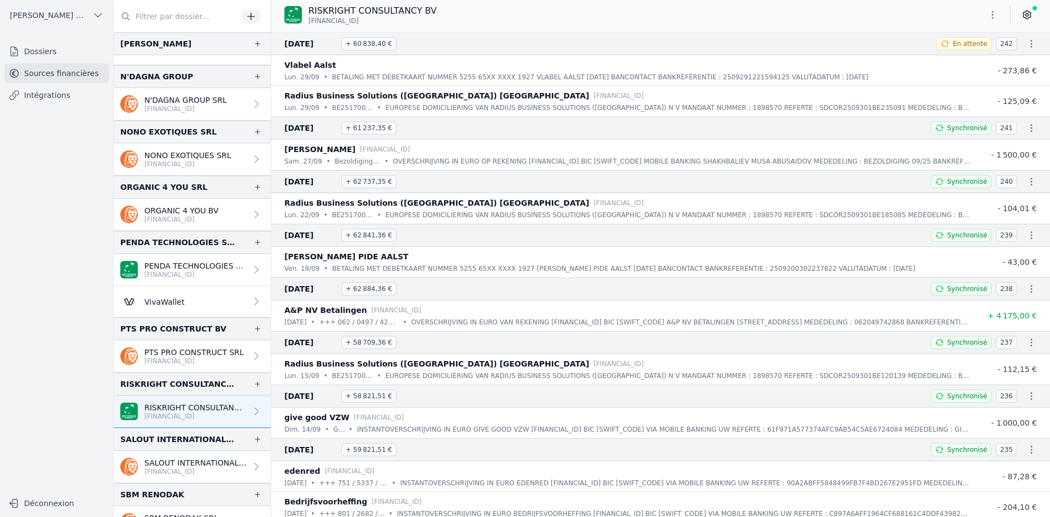
click at [990, 16] on icon "button" at bounding box center [992, 14] width 11 height 11
click at [979, 60] on button "Exporter" at bounding box center [966, 58] width 79 height 20
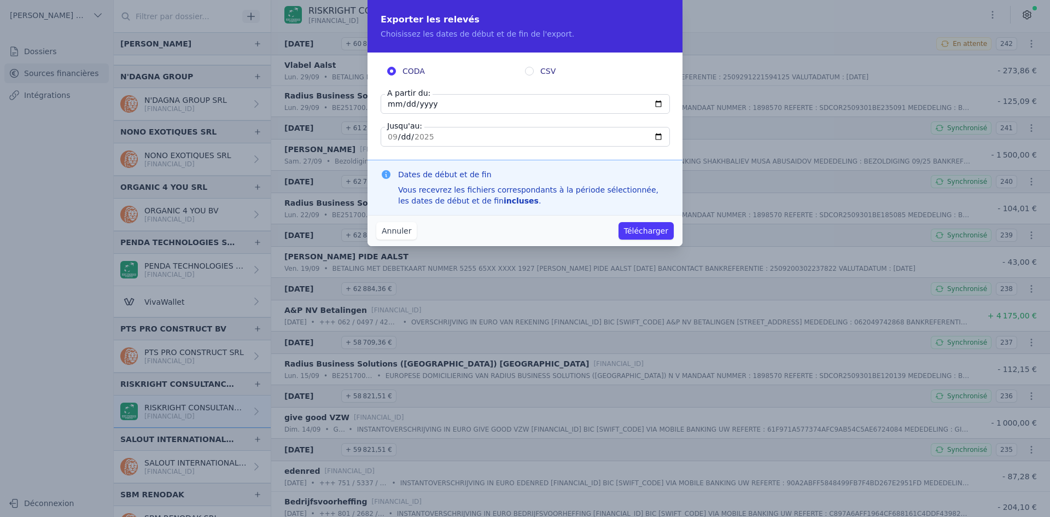
click at [392, 108] on input "[DATE]" at bounding box center [525, 104] width 289 height 20
type input "[DATE]"
click at [643, 231] on button "Télécharger" at bounding box center [646, 231] width 55 height 18
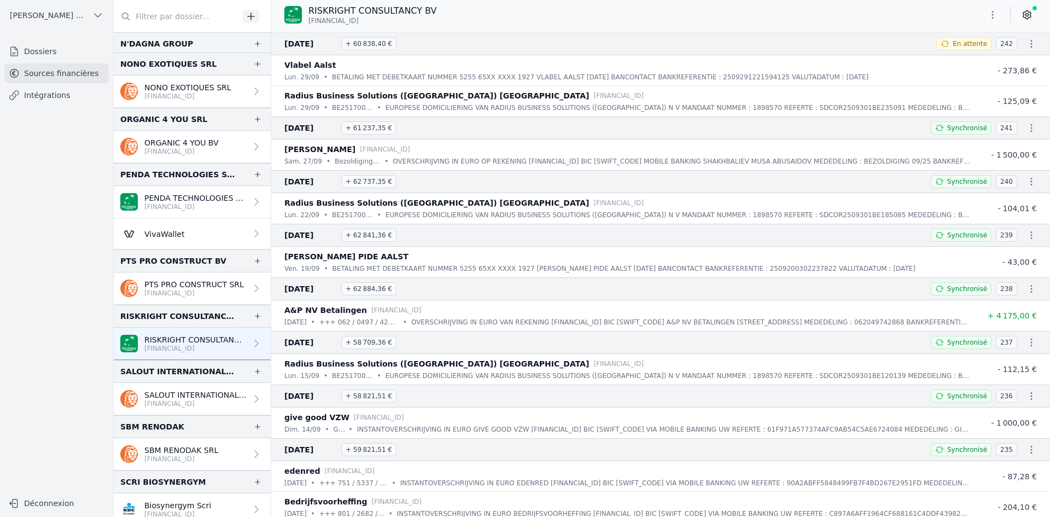
scroll to position [2188, 0]
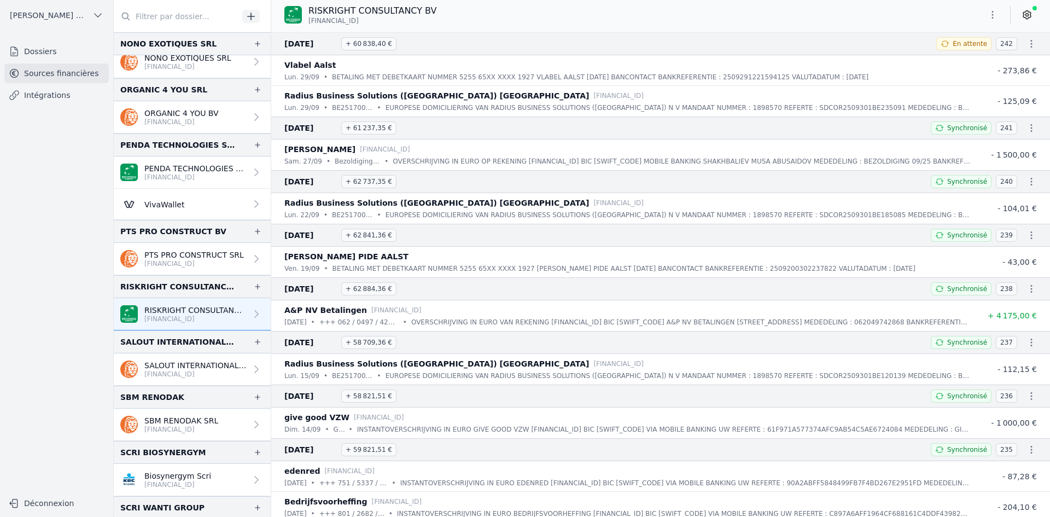
click at [188, 364] on p "SALOUT INTERNATIONAL SRL" at bounding box center [195, 365] width 102 height 11
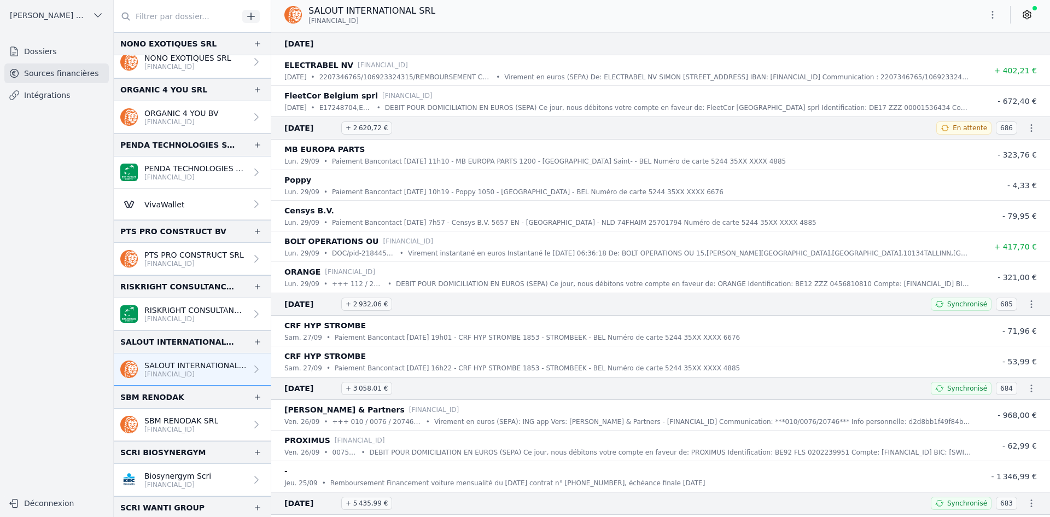
click at [992, 14] on icon "button" at bounding box center [992, 14] width 11 height 11
click at [960, 62] on button "Exporter" at bounding box center [966, 58] width 79 height 20
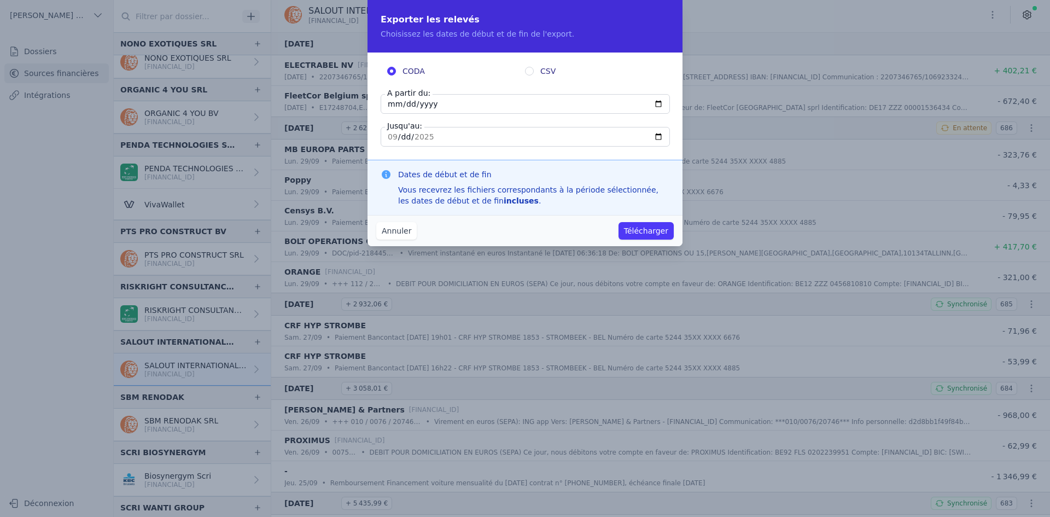
click at [393, 102] on input "[DATE]" at bounding box center [525, 104] width 289 height 20
type input "[DATE]"
click at [619, 222] on button "Télécharger" at bounding box center [646, 231] width 55 height 18
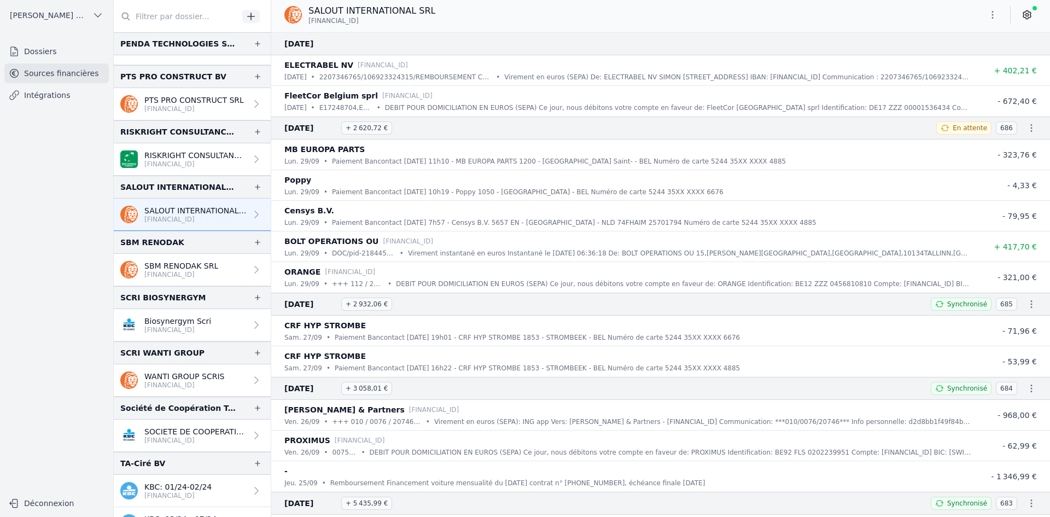
scroll to position [2352, 0]
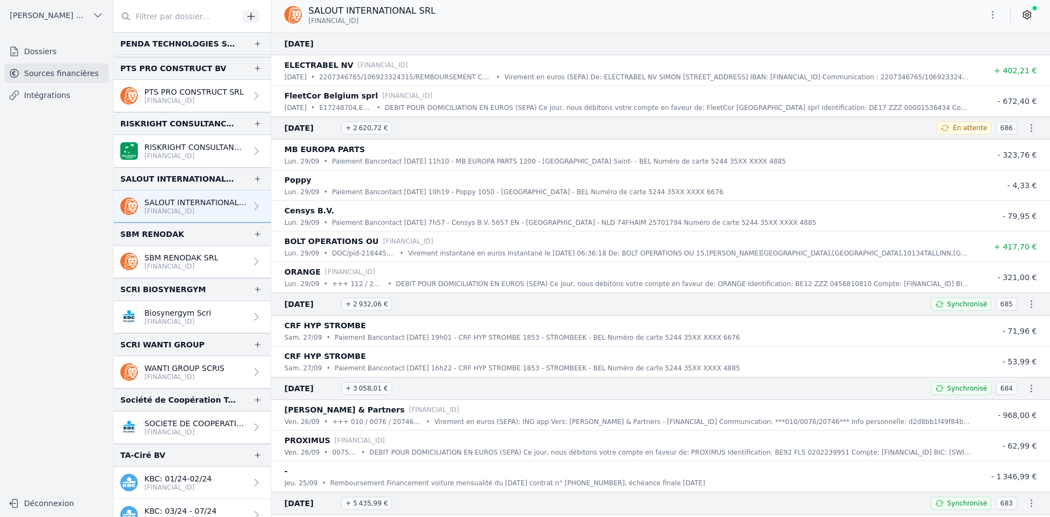
click at [183, 247] on link "SBM RENODAK SRL [FINANCIAL_ID]" at bounding box center [192, 262] width 157 height 32
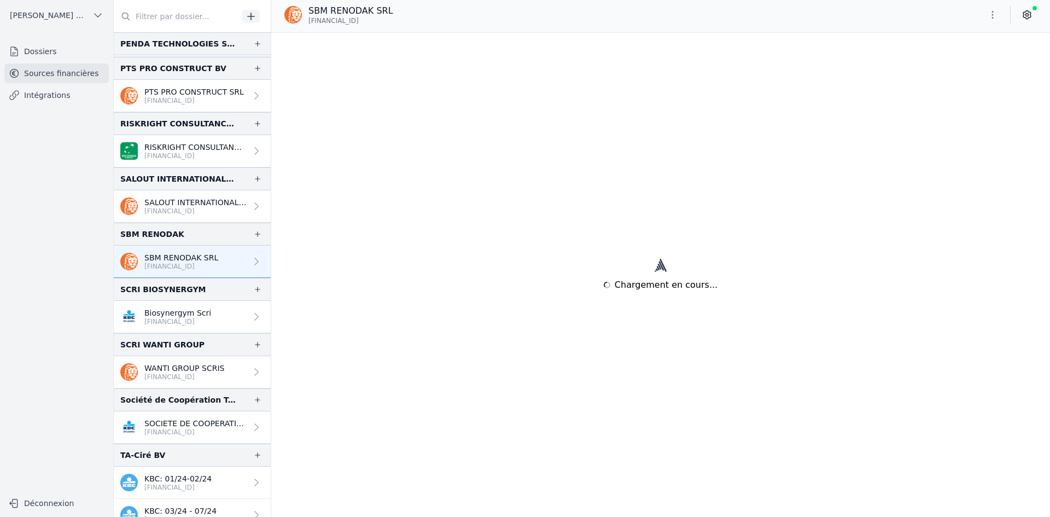
click at [174, 260] on p "SBM RENODAK SRL" at bounding box center [181, 257] width 74 height 11
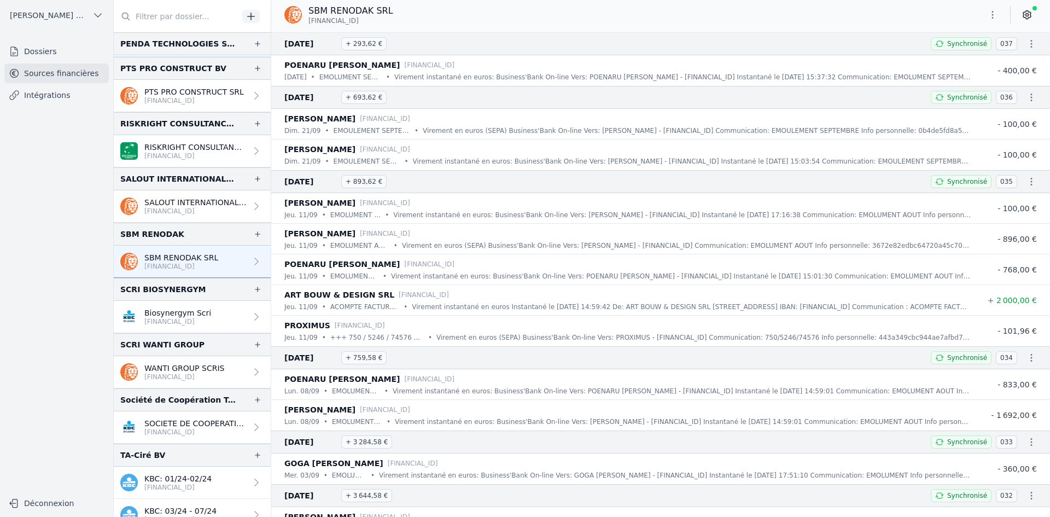
click at [217, 369] on p "WANTI GROUP SCRIS" at bounding box center [184, 368] width 80 height 11
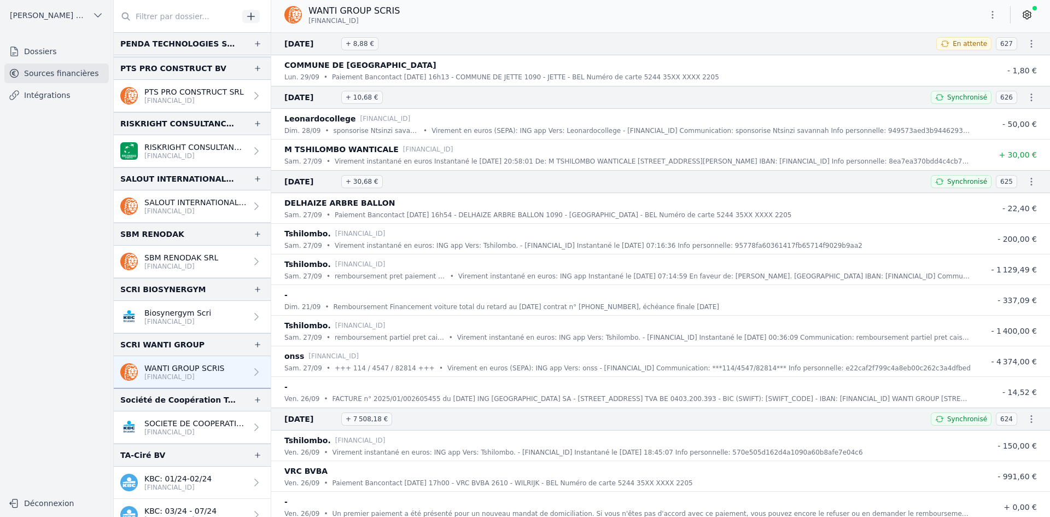
click at [159, 321] on p "[FINANCIAL_ID]" at bounding box center [177, 321] width 67 height 9
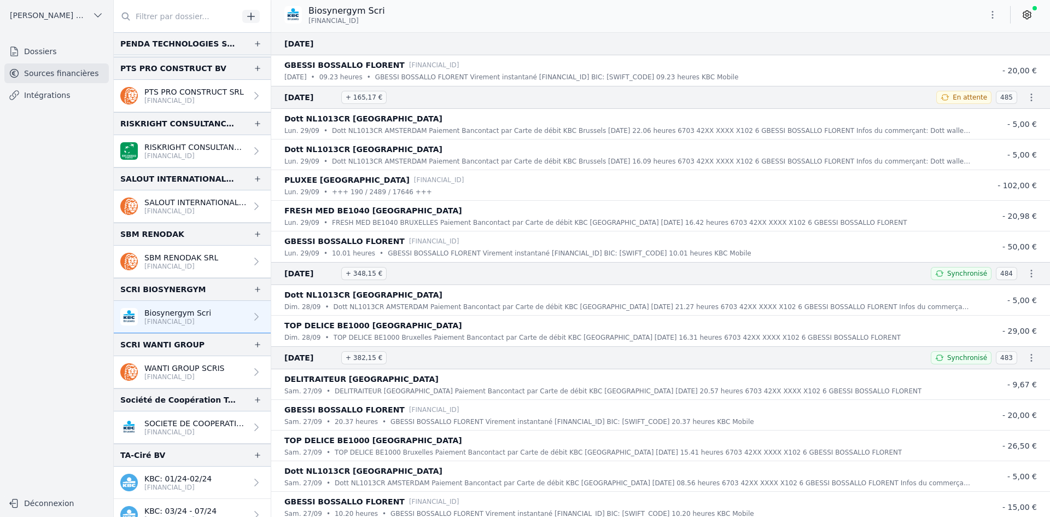
click at [999, 14] on button "button" at bounding box center [993, 15] width 22 height 18
click at [977, 55] on button "Exporter" at bounding box center [966, 58] width 79 height 20
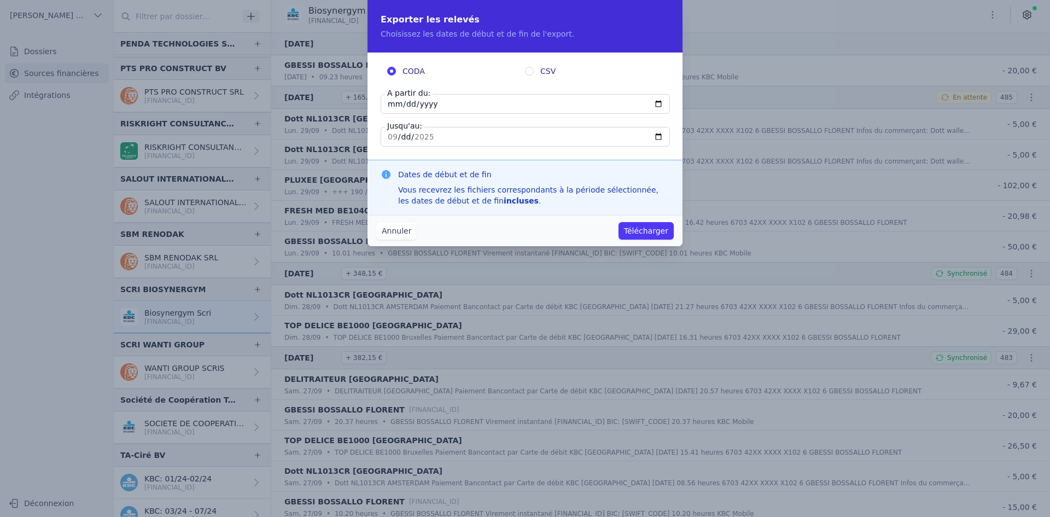
click at [393, 107] on input "[DATE]" at bounding box center [525, 104] width 289 height 20
type input "[DATE]"
click at [619, 222] on button "Télécharger" at bounding box center [646, 231] width 55 height 18
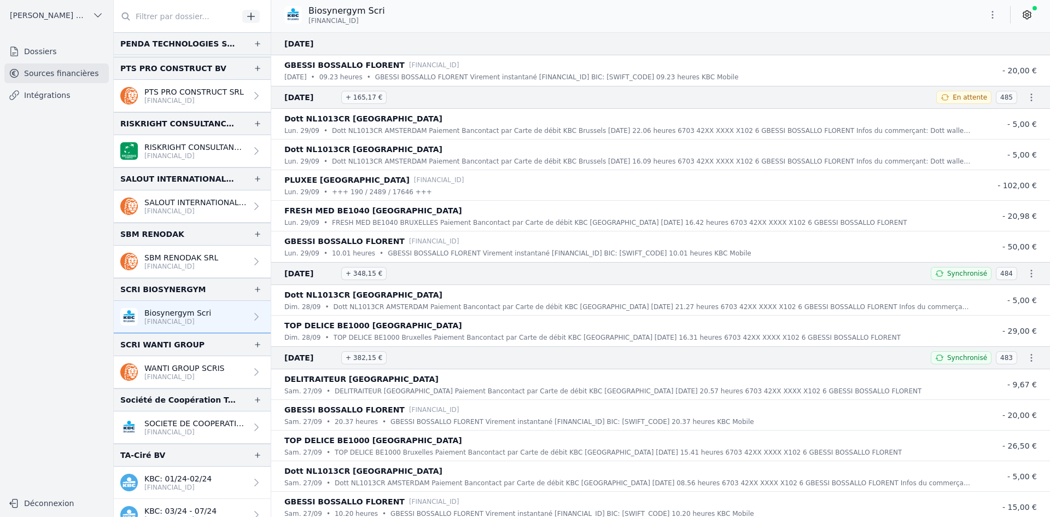
click at [158, 370] on p "WANTI GROUP SCRIS" at bounding box center [184, 368] width 80 height 11
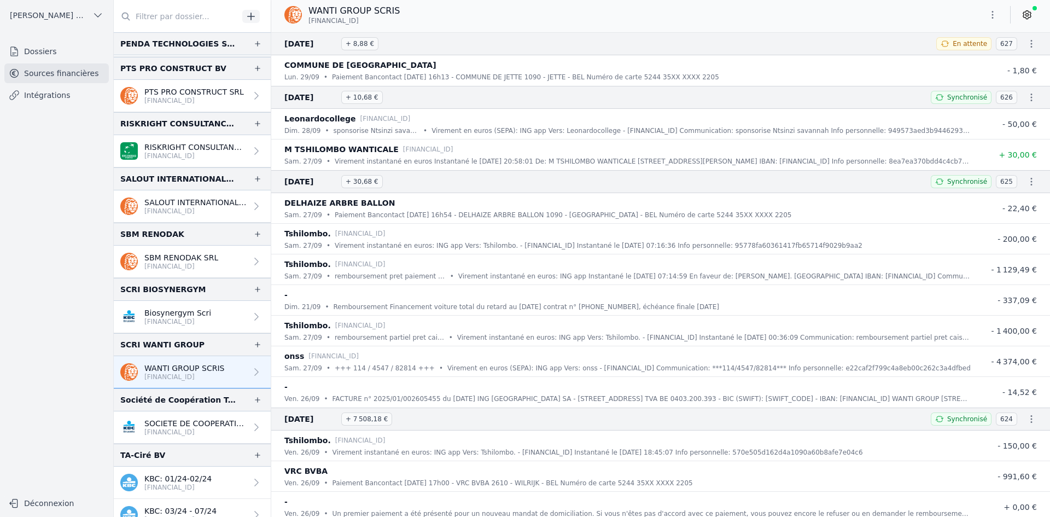
click at [985, 17] on button "button" at bounding box center [993, 15] width 22 height 18
click at [986, 58] on button "Exporter" at bounding box center [966, 58] width 79 height 20
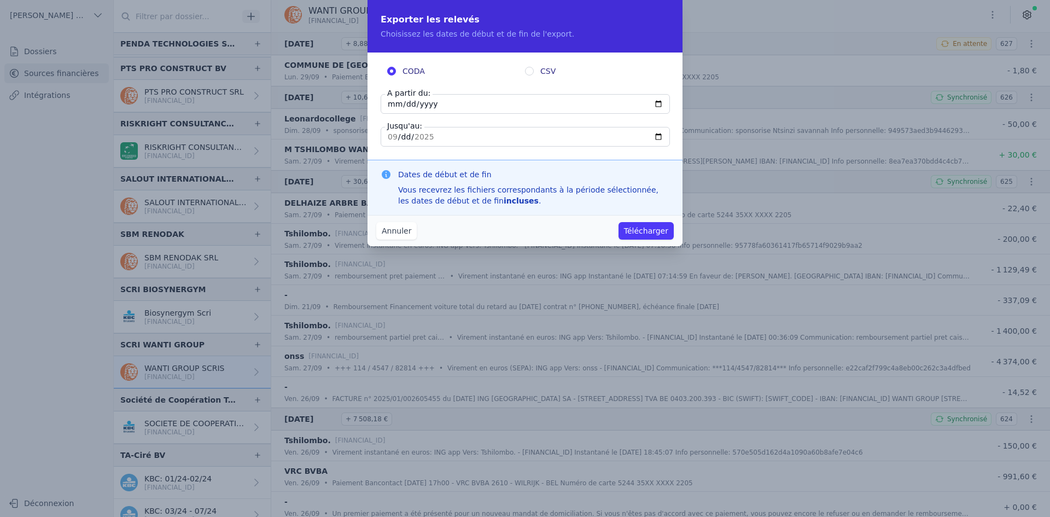
click at [393, 107] on input "[DATE]" at bounding box center [525, 104] width 289 height 20
type input "[DATE]"
click at [647, 222] on button "Télécharger" at bounding box center [646, 231] width 55 height 18
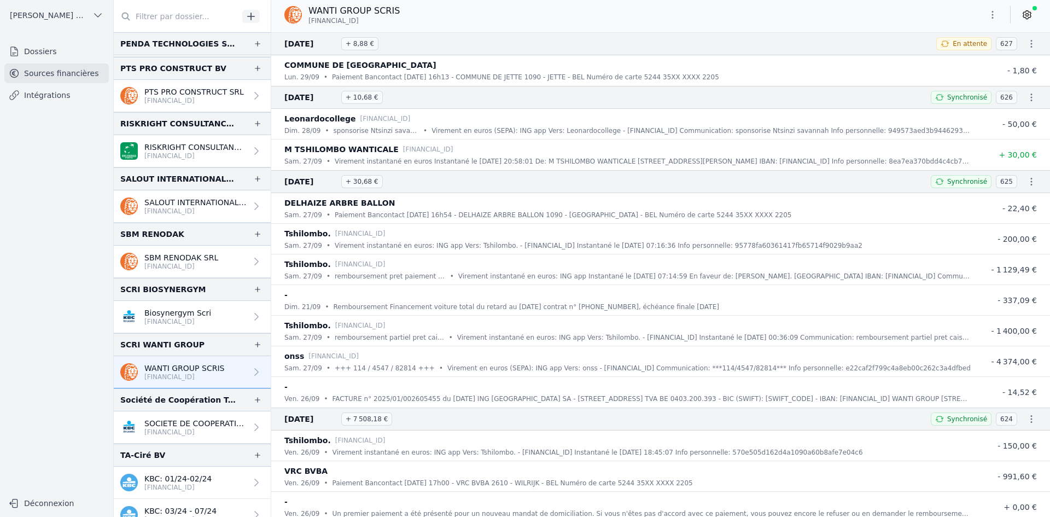
drag, startPoint x: 160, startPoint y: 434, endPoint x: 174, endPoint y: 424, distance: 17.7
click at [160, 434] on p "[FINANCIAL_ID]" at bounding box center [195, 432] width 102 height 9
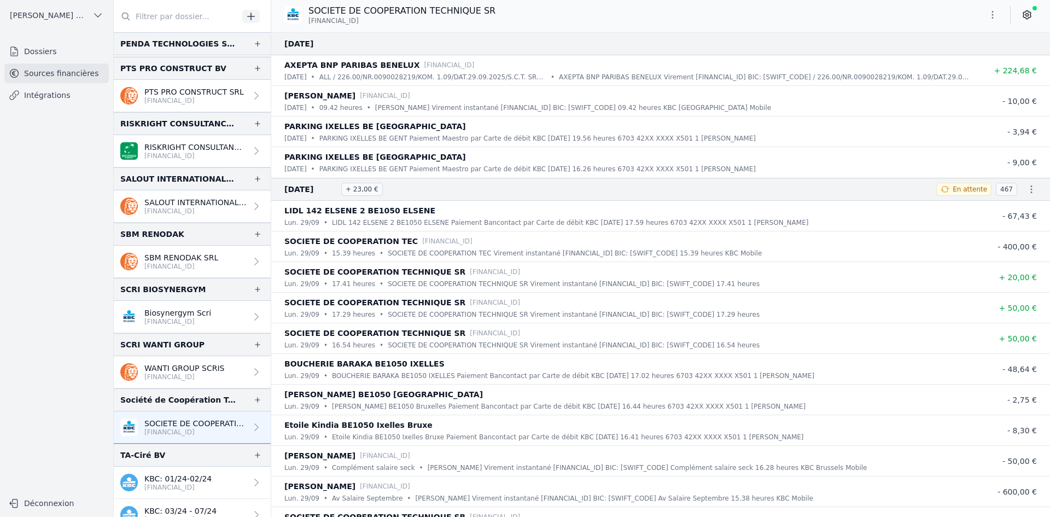
click at [994, 16] on icon "button" at bounding box center [992, 14] width 11 height 11
click at [947, 60] on button "Exporter" at bounding box center [966, 58] width 79 height 20
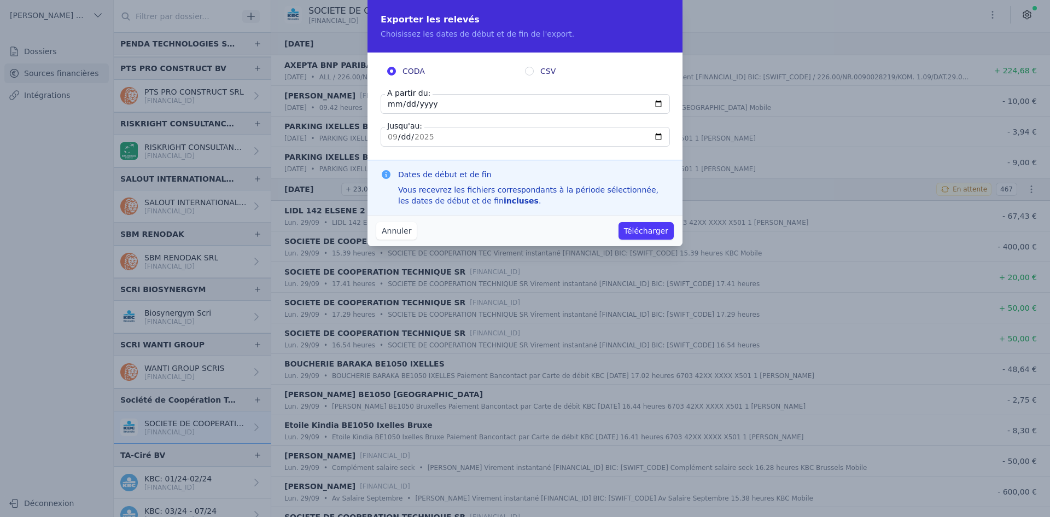
click at [389, 109] on input "[DATE]" at bounding box center [525, 104] width 289 height 20
type input "[DATE]"
click at [619, 222] on button "Télécharger" at bounding box center [646, 231] width 55 height 18
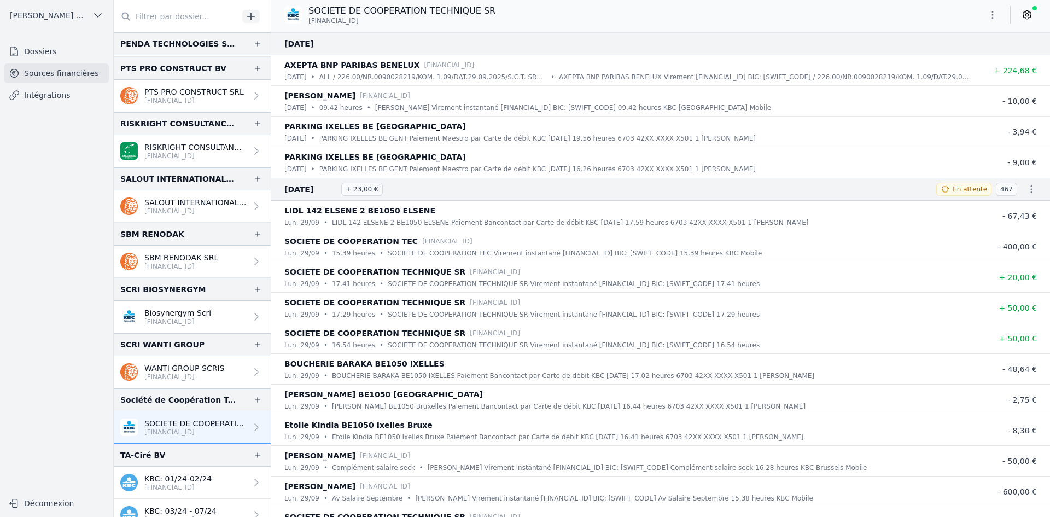
click at [174, 481] on p "KBC: 01/24-02/24" at bounding box center [177, 478] width 67 height 11
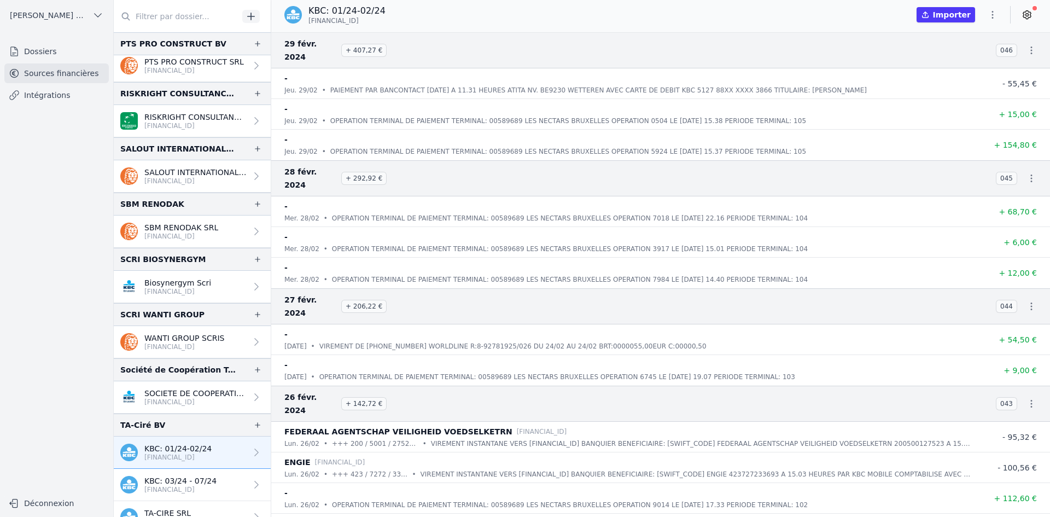
scroll to position [2461, 0]
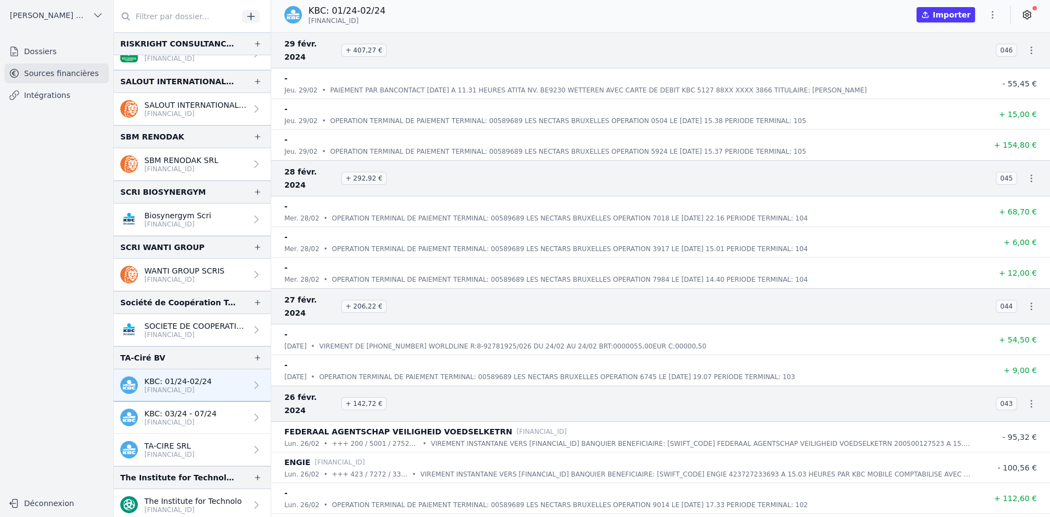
click at [182, 450] on p "TA-CIRE SRL" at bounding box center [169, 445] width 50 height 11
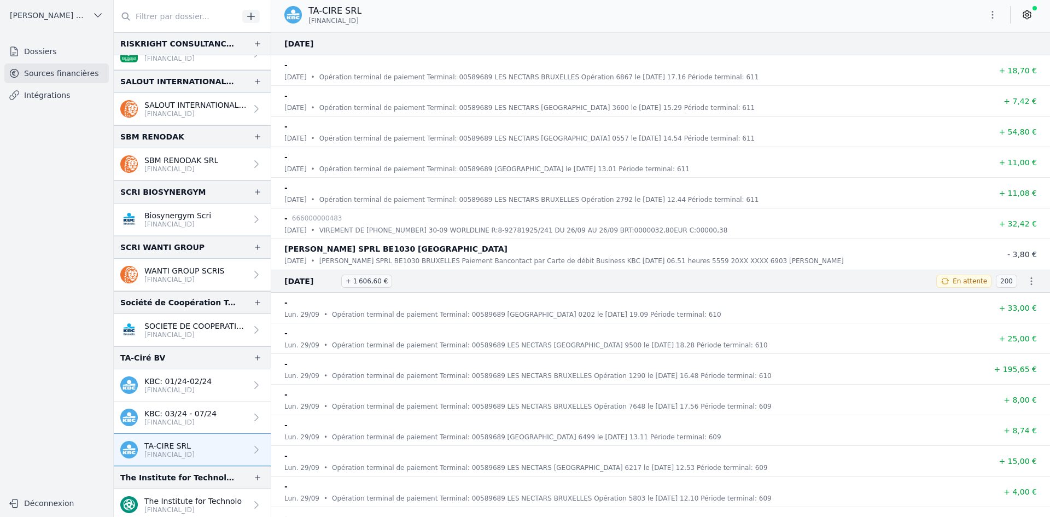
click at [987, 11] on button "button" at bounding box center [993, 15] width 22 height 18
click at [979, 64] on button "Exporter" at bounding box center [966, 58] width 79 height 20
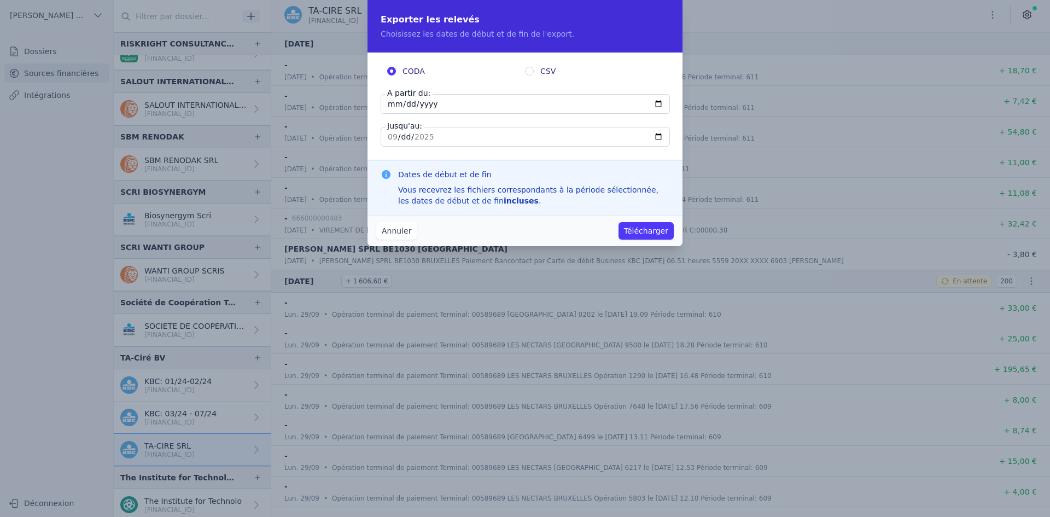
click at [386, 109] on input "[DATE]" at bounding box center [525, 104] width 289 height 20
type input "[DATE]"
click at [619, 222] on button "Télécharger" at bounding box center [646, 231] width 55 height 18
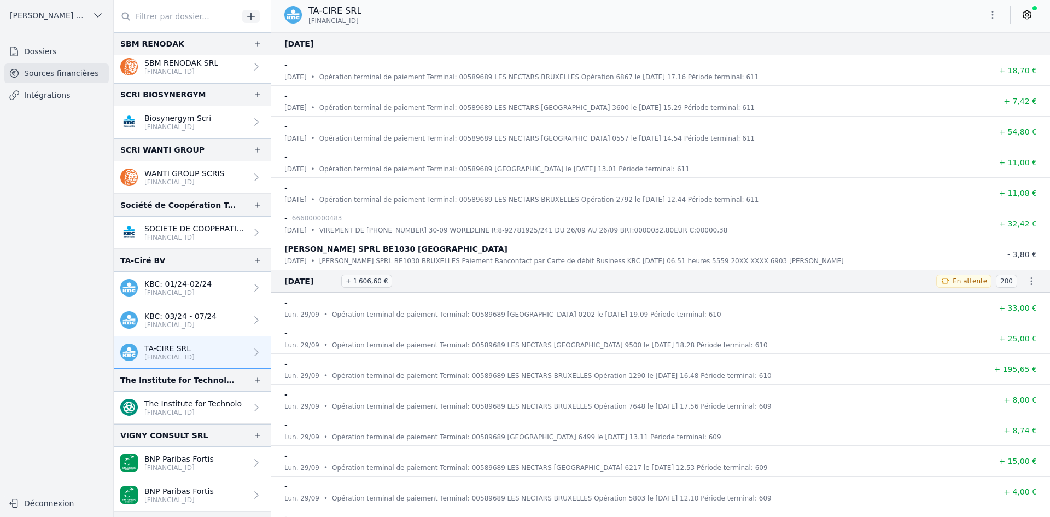
scroll to position [2571, 0]
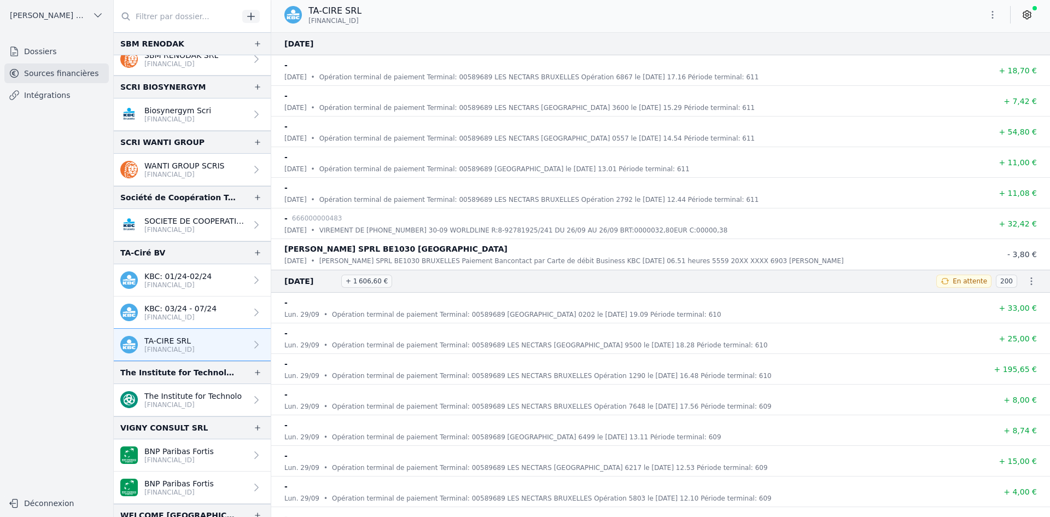
click at [195, 391] on p "The Institute for Technolo" at bounding box center [192, 396] width 97 height 11
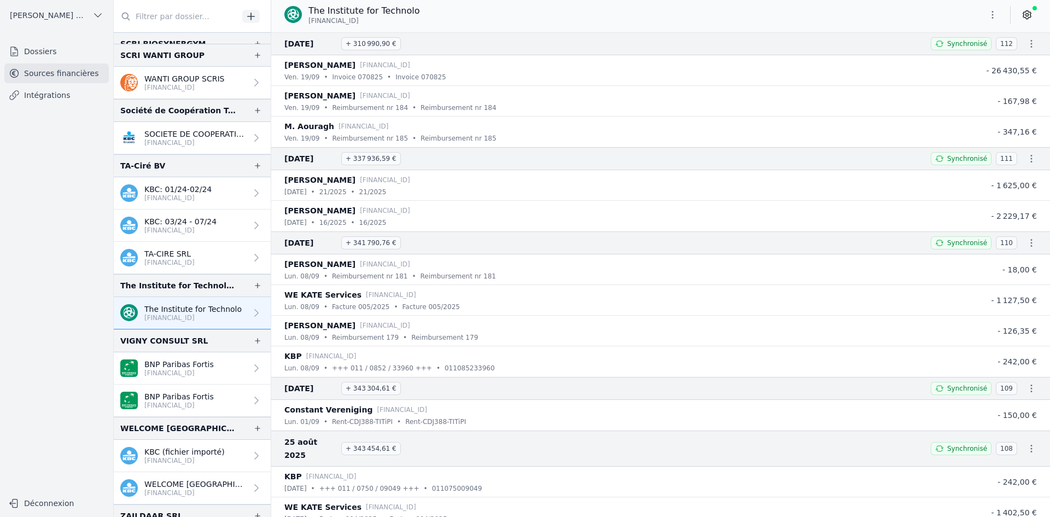
scroll to position [2705, 0]
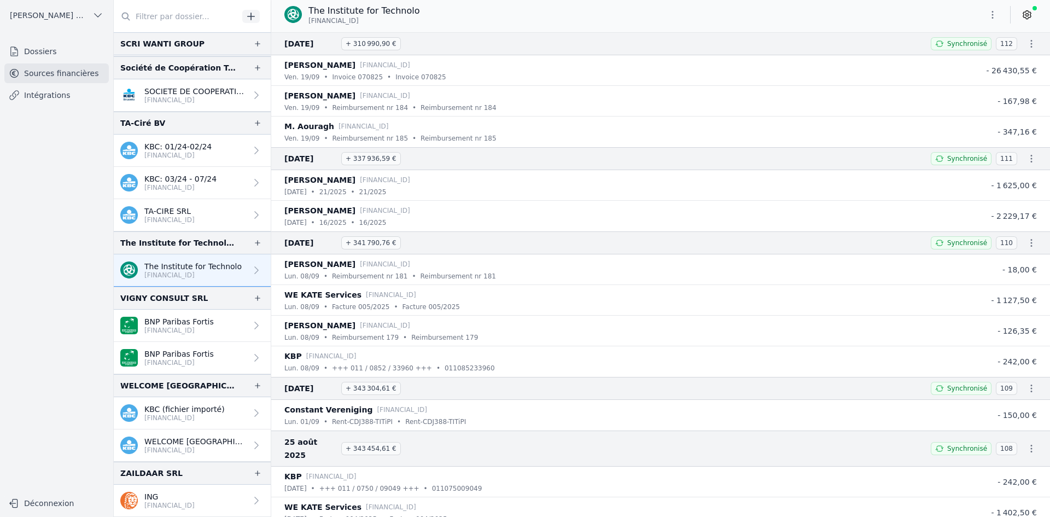
click at [183, 320] on p "BNP Paribas Fortis" at bounding box center [178, 321] width 69 height 11
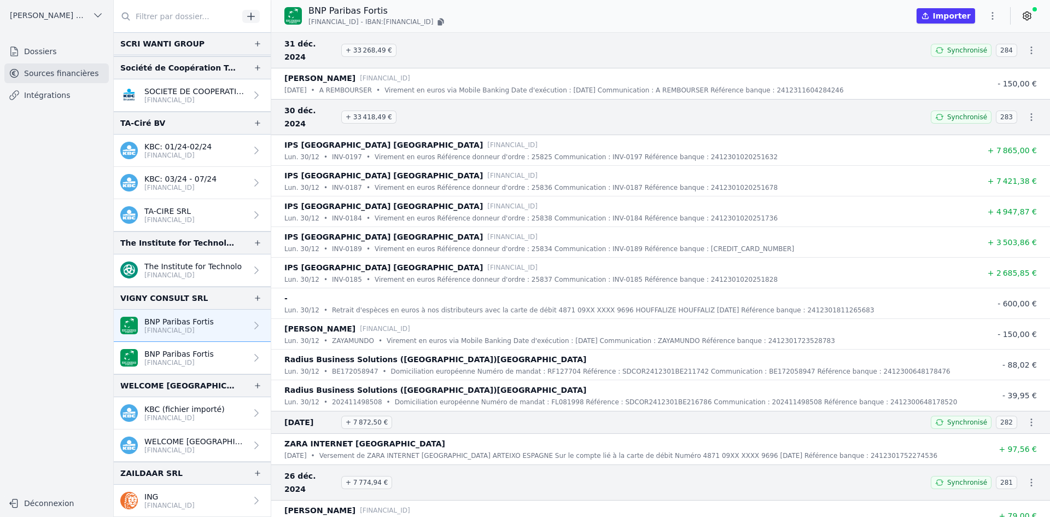
click at [194, 358] on p "BNP Paribas Fortis" at bounding box center [178, 353] width 69 height 11
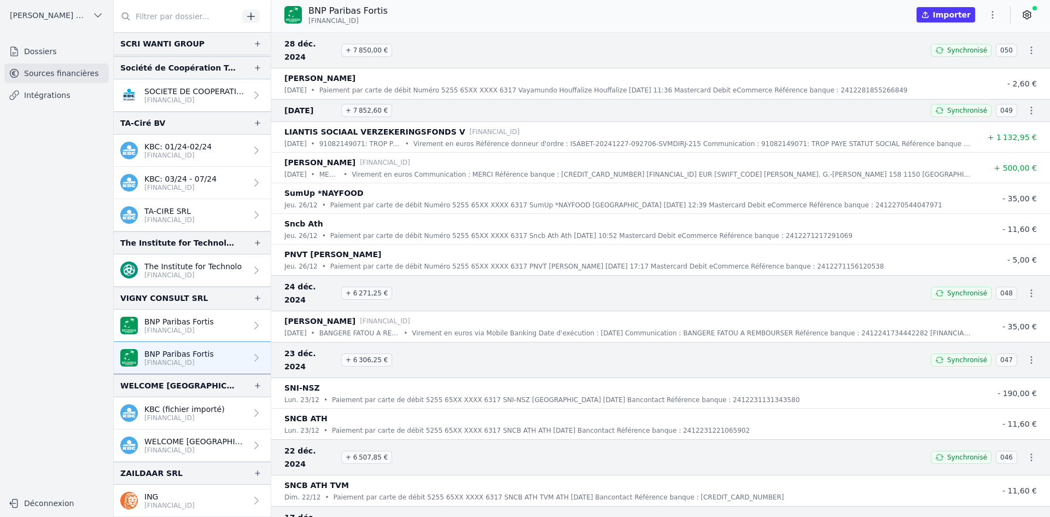
click at [182, 453] on p "[FINANCIAL_ID]" at bounding box center [195, 450] width 102 height 9
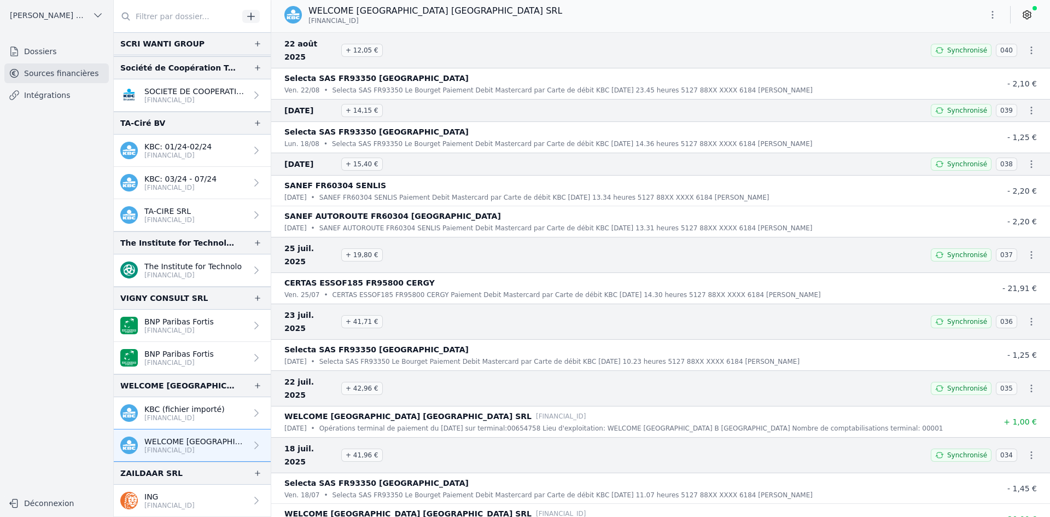
click at [206, 402] on link "KBC (fichier importé) [FINANCIAL_ID]" at bounding box center [192, 413] width 157 height 32
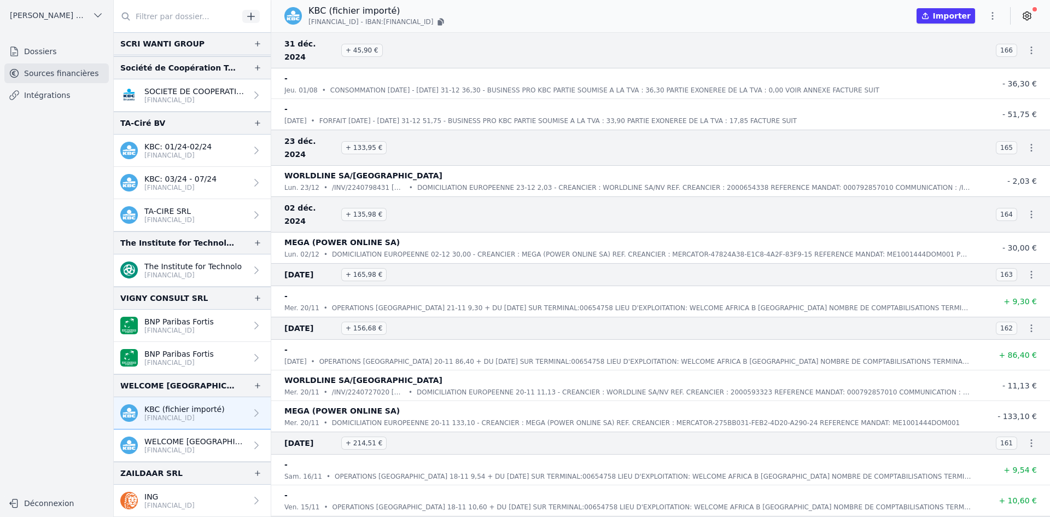
click at [195, 498] on p "ING" at bounding box center [169, 496] width 50 height 11
